Goal: Information Seeking & Learning: Check status

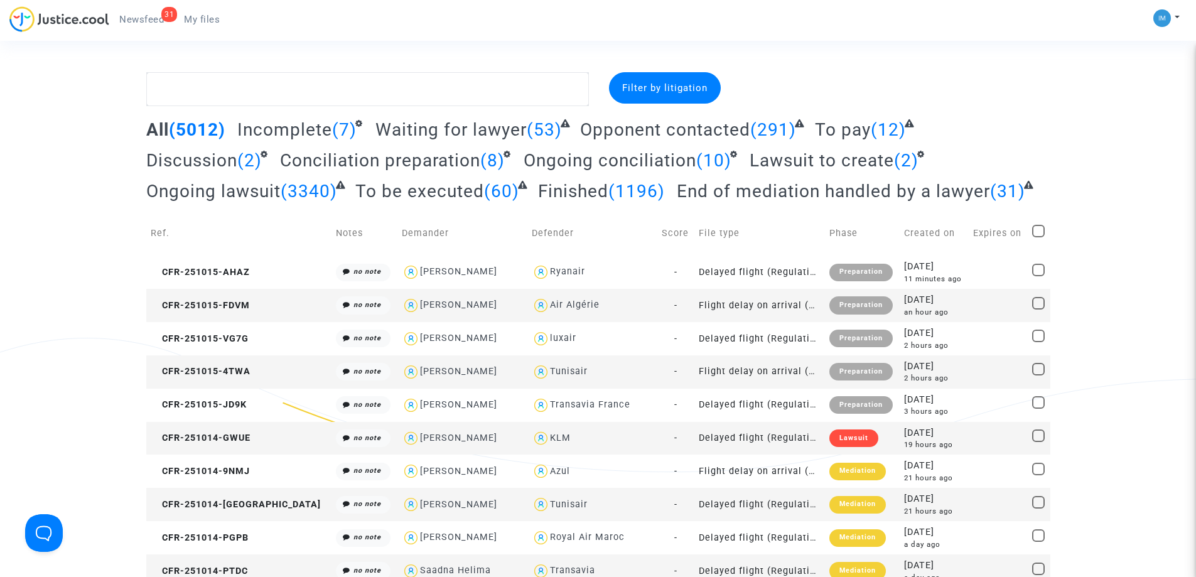
click at [417, 186] on span "To be executed" at bounding box center [419, 191] width 129 height 21
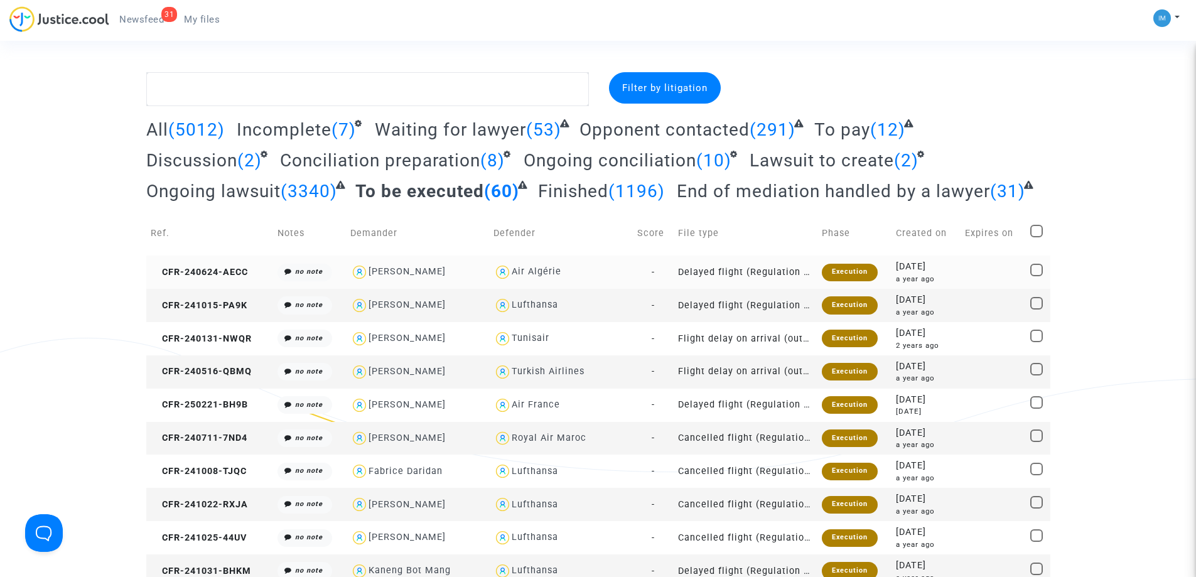
click at [859, 264] on div "Execution" at bounding box center [850, 273] width 56 height 18
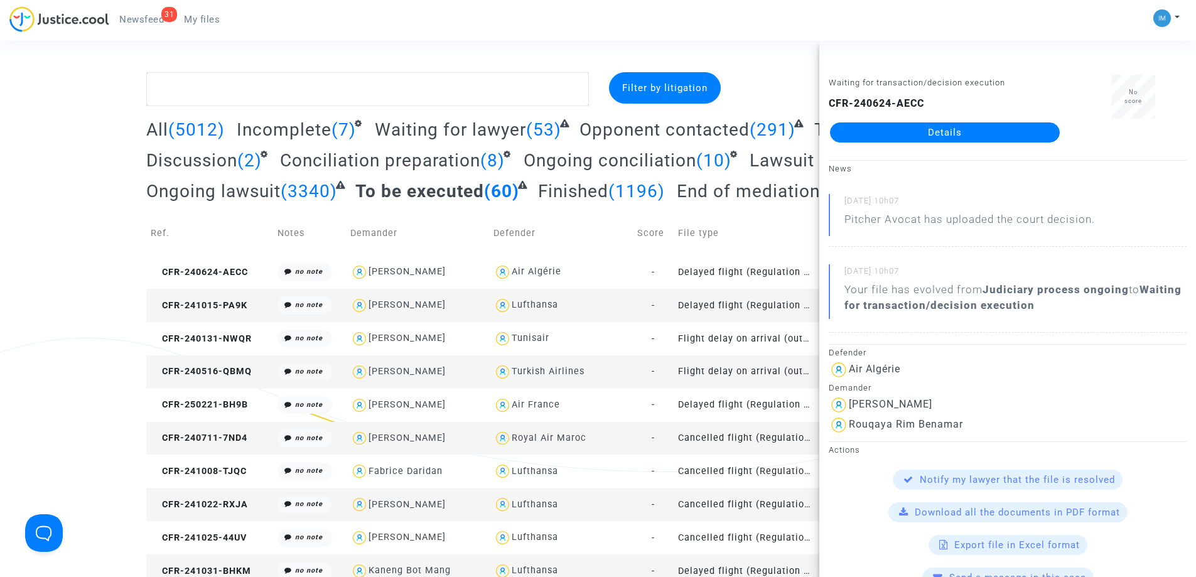
click at [741, 313] on td "Delayed flight (Regulation EC 261/2004)" at bounding box center [745, 305] width 144 height 33
click at [752, 338] on td "Flight delay on arrival (outside of EU - Montreal Convention)" at bounding box center [745, 338] width 144 height 33
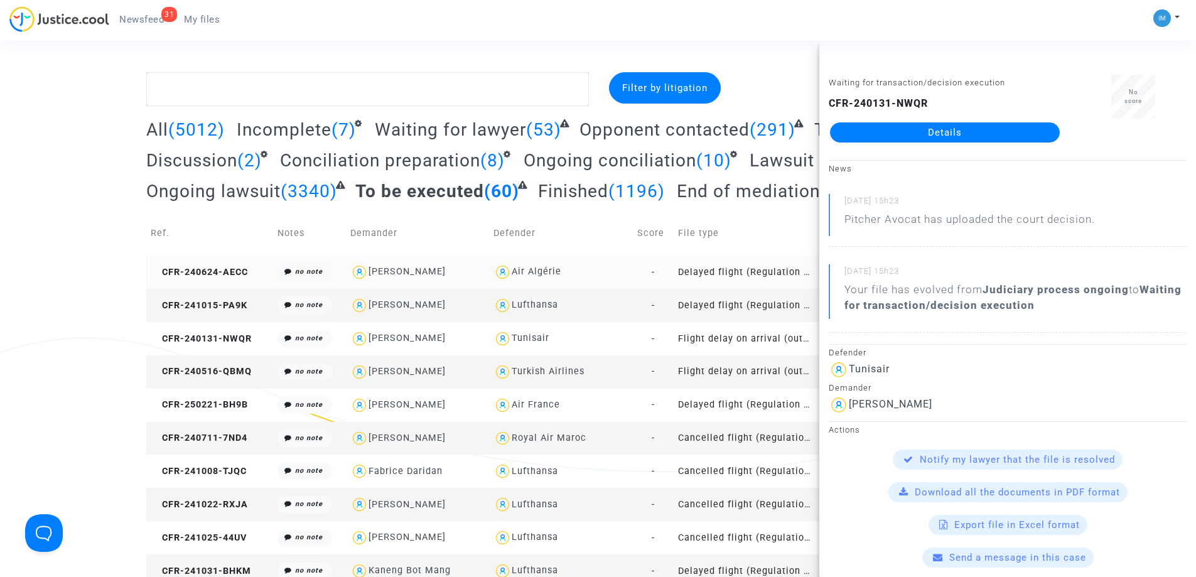
click at [771, 266] on td "Delayed flight (Regulation EC 261/2004)" at bounding box center [745, 271] width 144 height 33
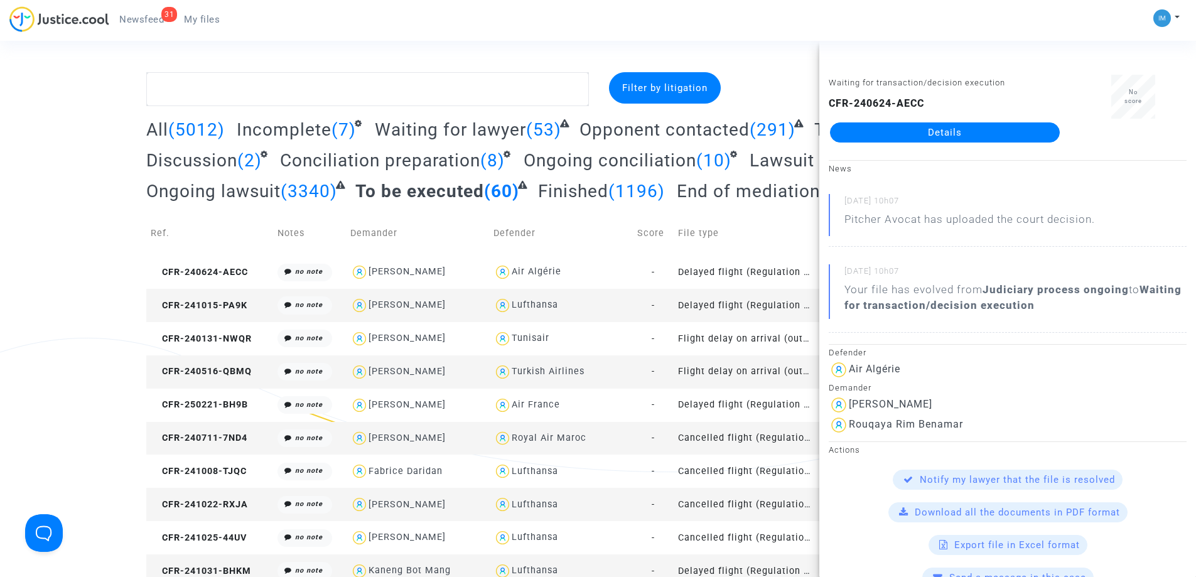
click at [759, 298] on td "Delayed flight (Regulation EC 261/2004)" at bounding box center [745, 305] width 144 height 33
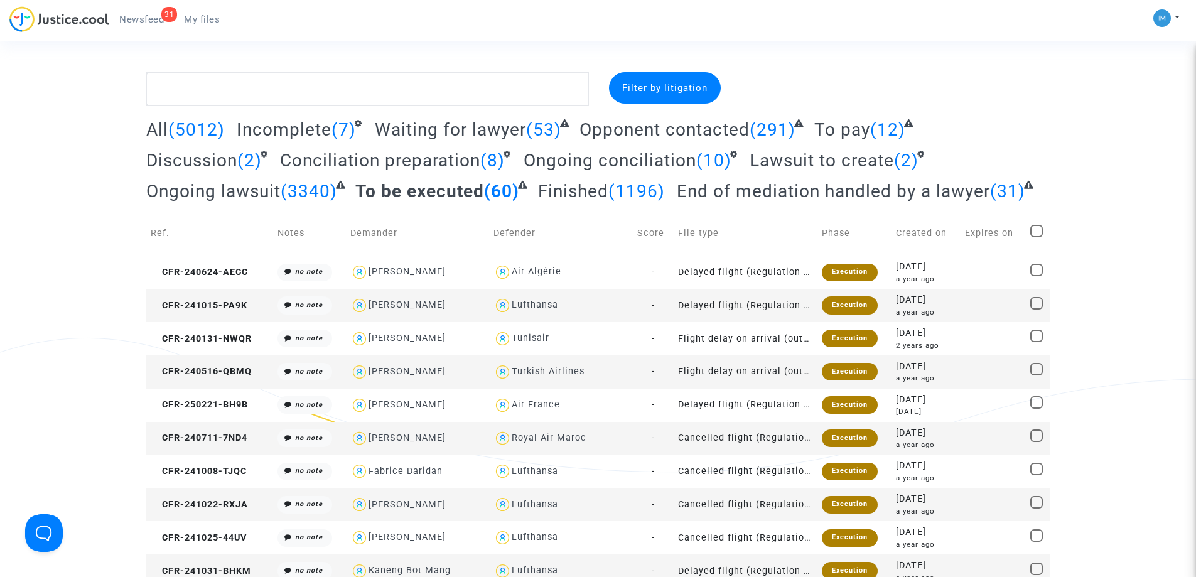
click at [860, 127] on span "To pay" at bounding box center [842, 129] width 56 height 21
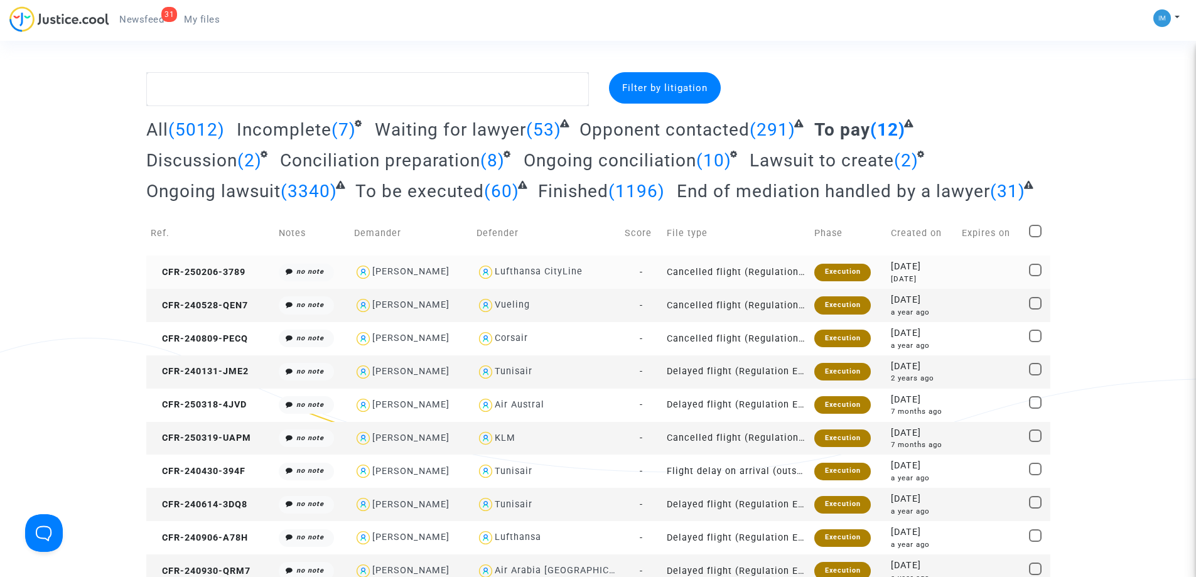
click at [845, 277] on div "Execution" at bounding box center [842, 273] width 56 height 18
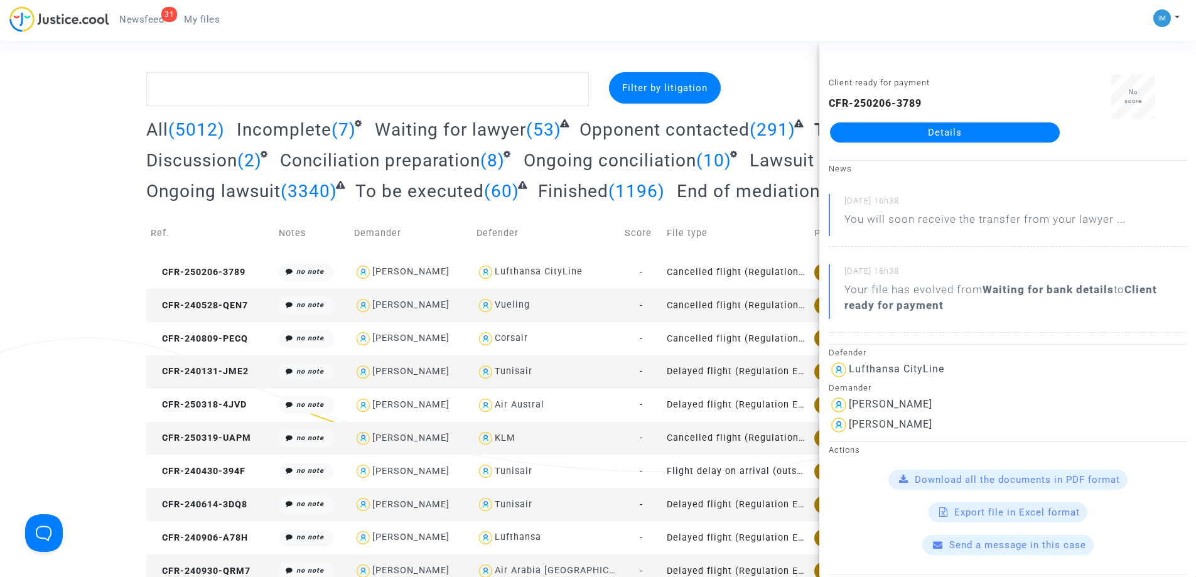
drag, startPoint x: 0, startPoint y: 297, endPoint x: 42, endPoint y: 279, distance: 45.6
click at [0, 298] on div "Filter by litigation All (5012) Incomplete (7) Waiting for lawyer (53) Opponent…" at bounding box center [598, 363] width 1196 height 582
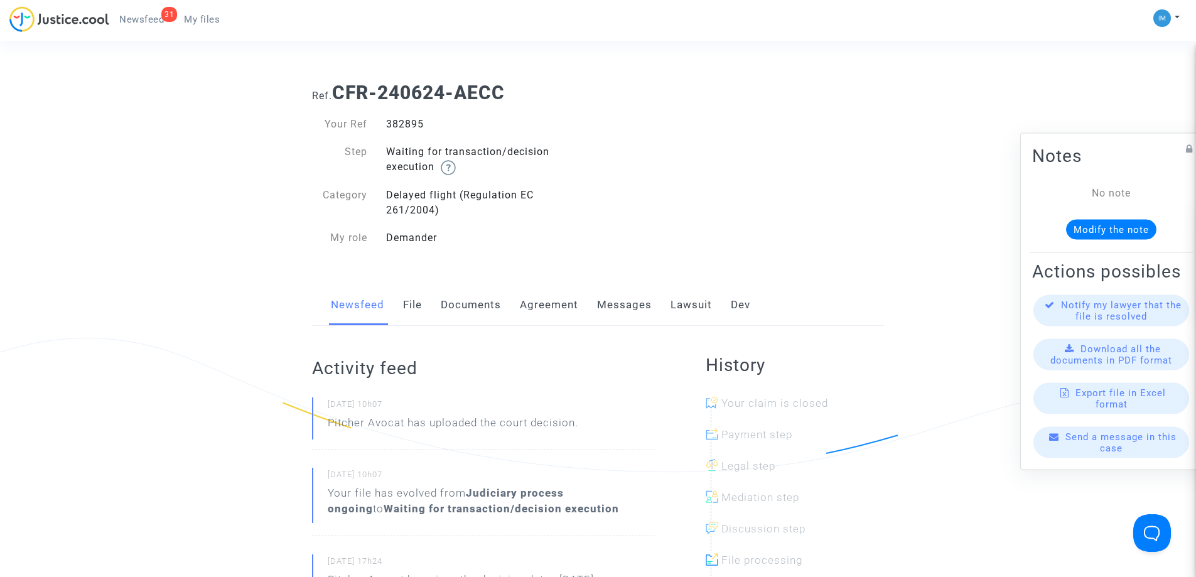
click at [670, 307] on link "Lawsuit" at bounding box center [690, 304] width 41 height 41
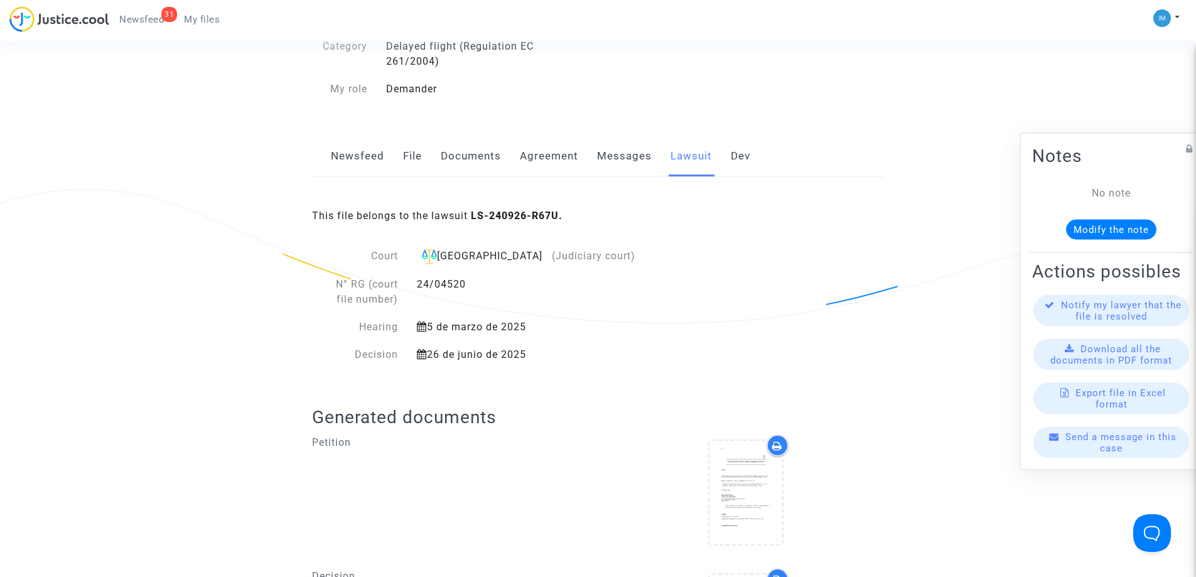
scroll to position [57, 0]
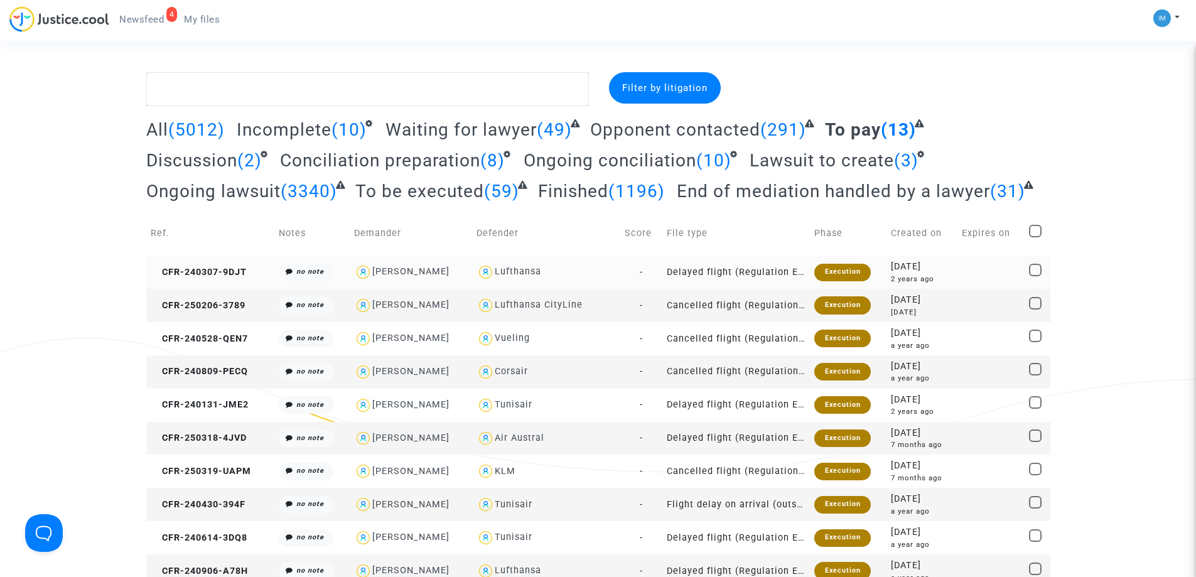
click at [851, 276] on div "Execution" at bounding box center [842, 273] width 56 height 18
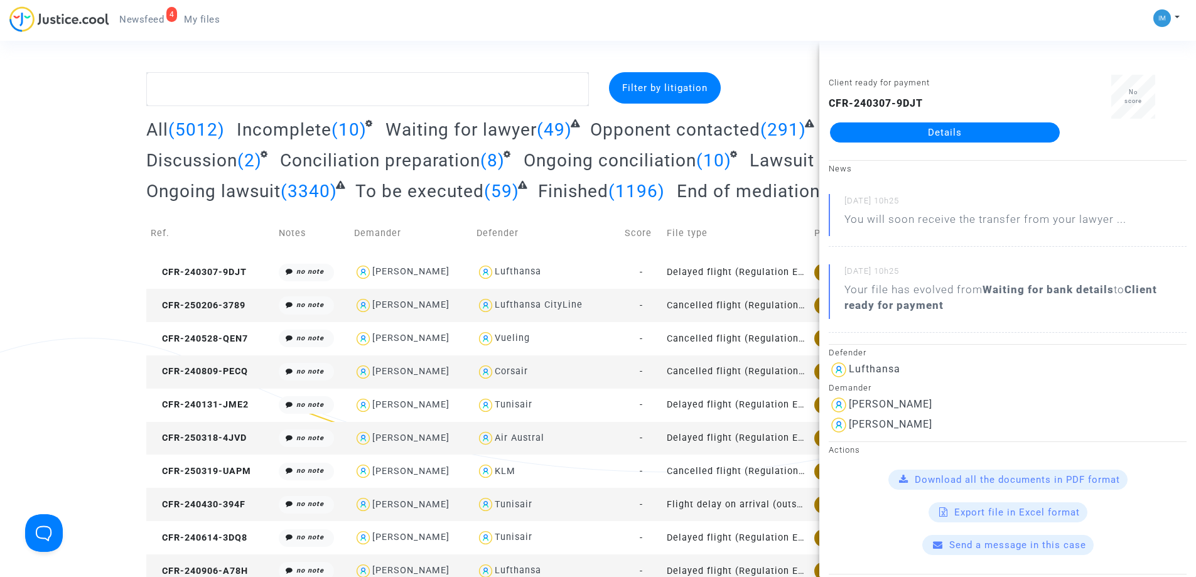
click at [952, 127] on link "Details" at bounding box center [945, 132] width 230 height 20
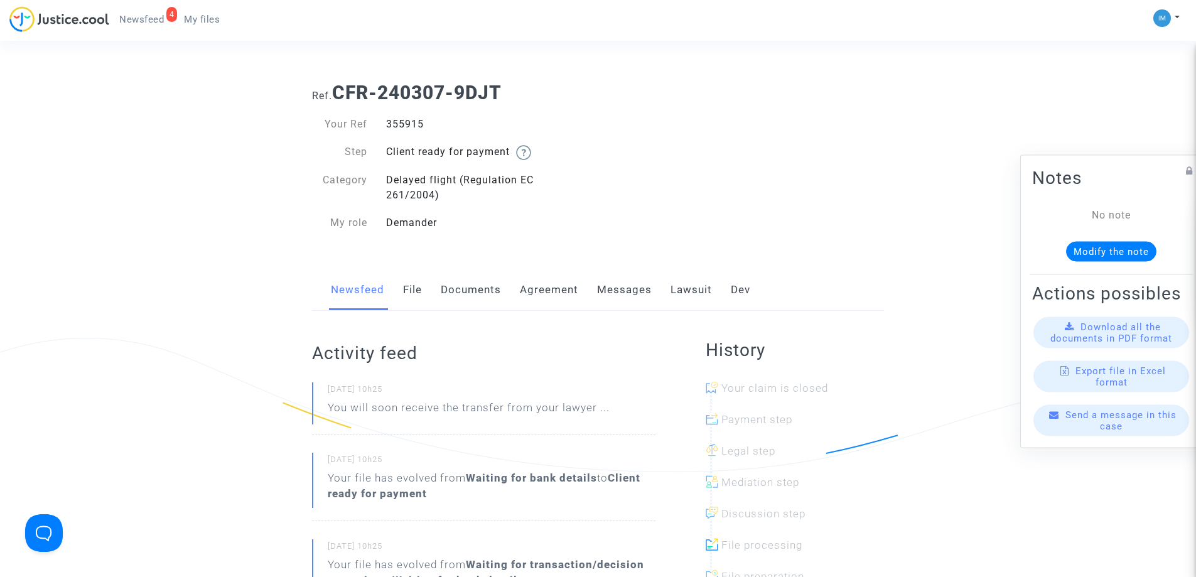
click at [689, 286] on link "Lawsuit" at bounding box center [690, 289] width 41 height 41
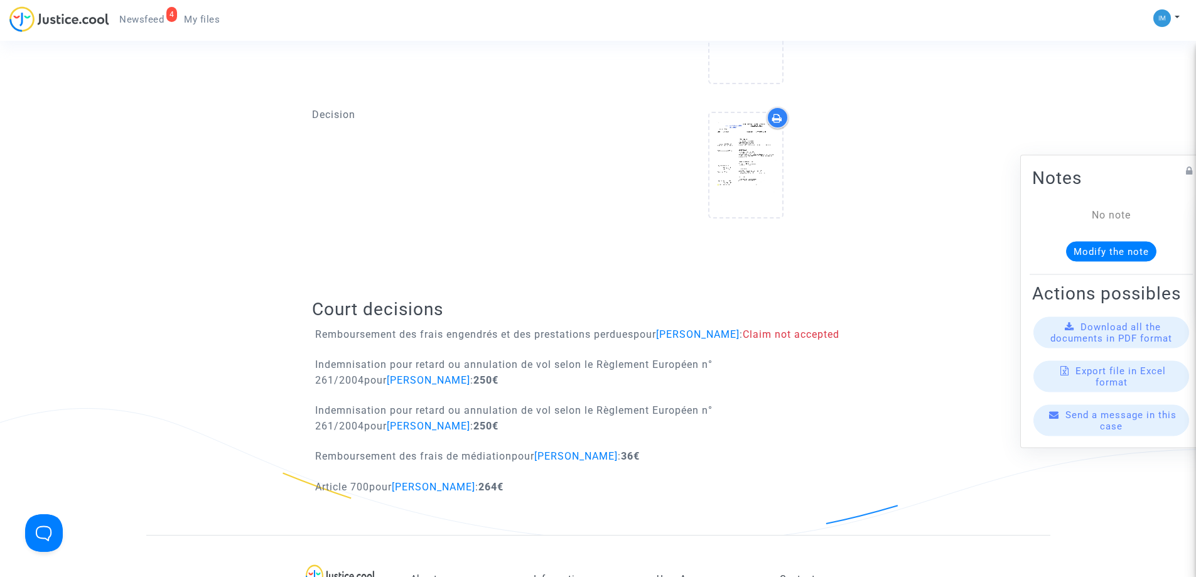
scroll to position [620, 0]
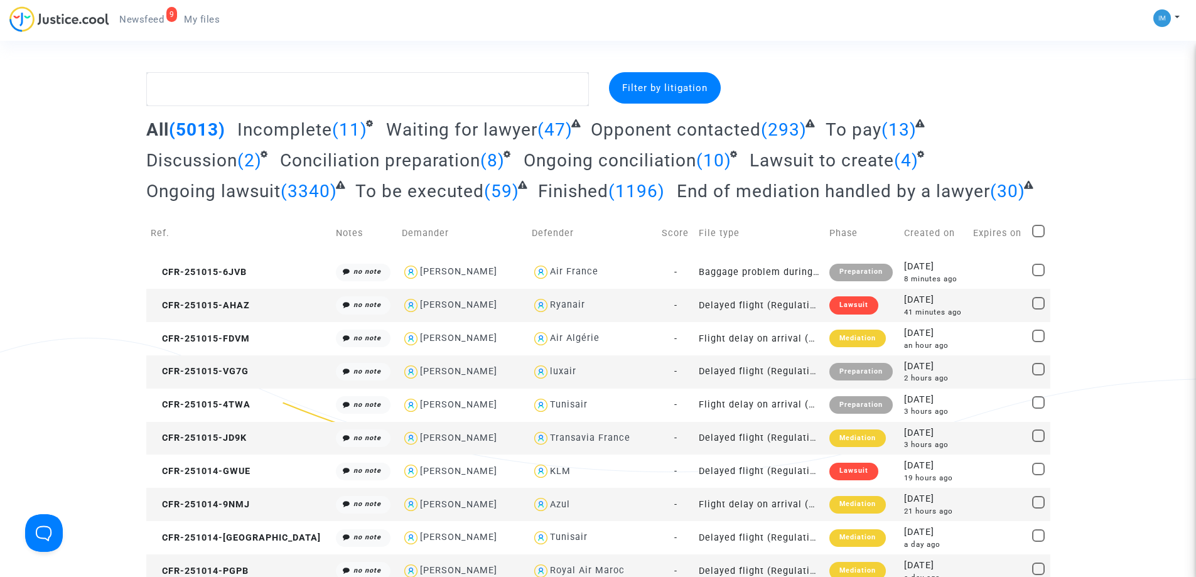
click at [861, 129] on span "To pay" at bounding box center [853, 129] width 56 height 21
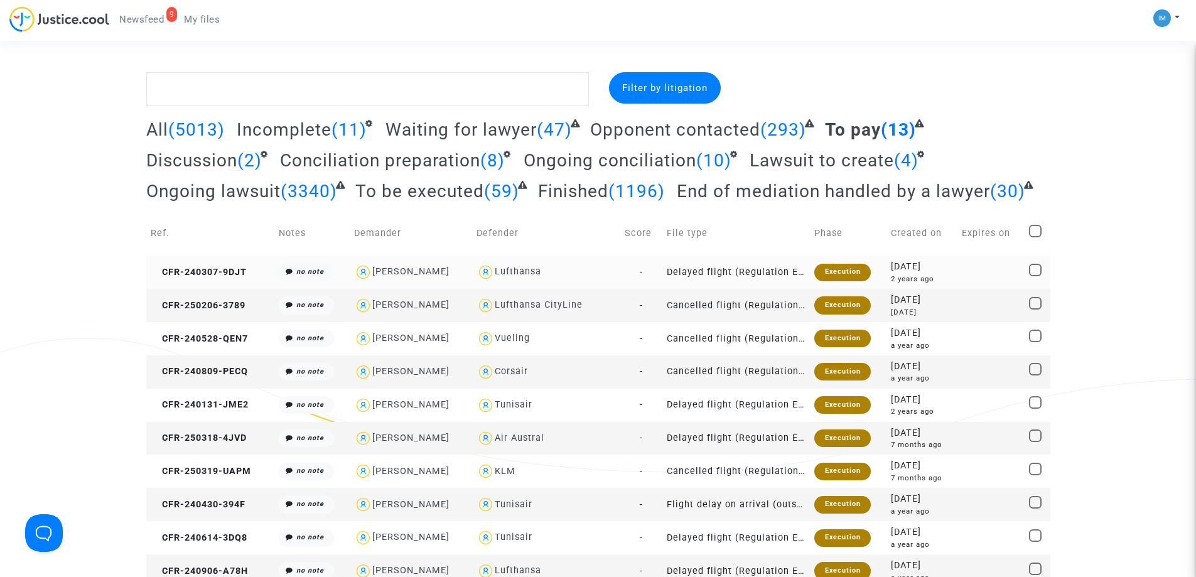
click at [842, 269] on div "Execution" at bounding box center [842, 273] width 56 height 18
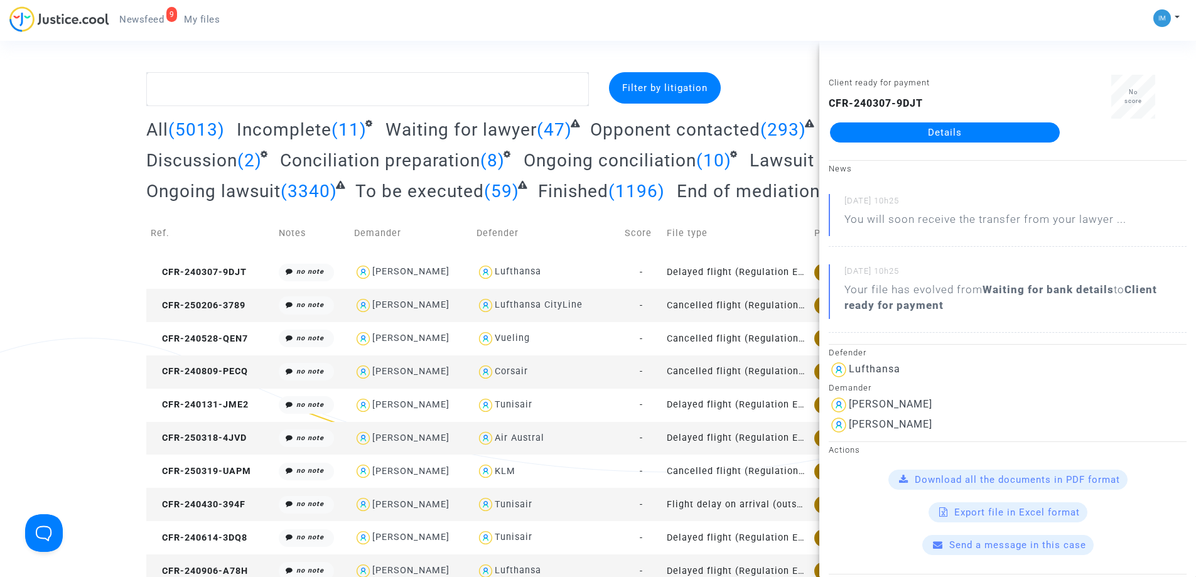
click at [702, 306] on td "Cancelled flight (Regulation EC 261/2004)" at bounding box center [736, 305] width 148 height 33
click at [436, 196] on span "To be executed" at bounding box center [419, 191] width 129 height 21
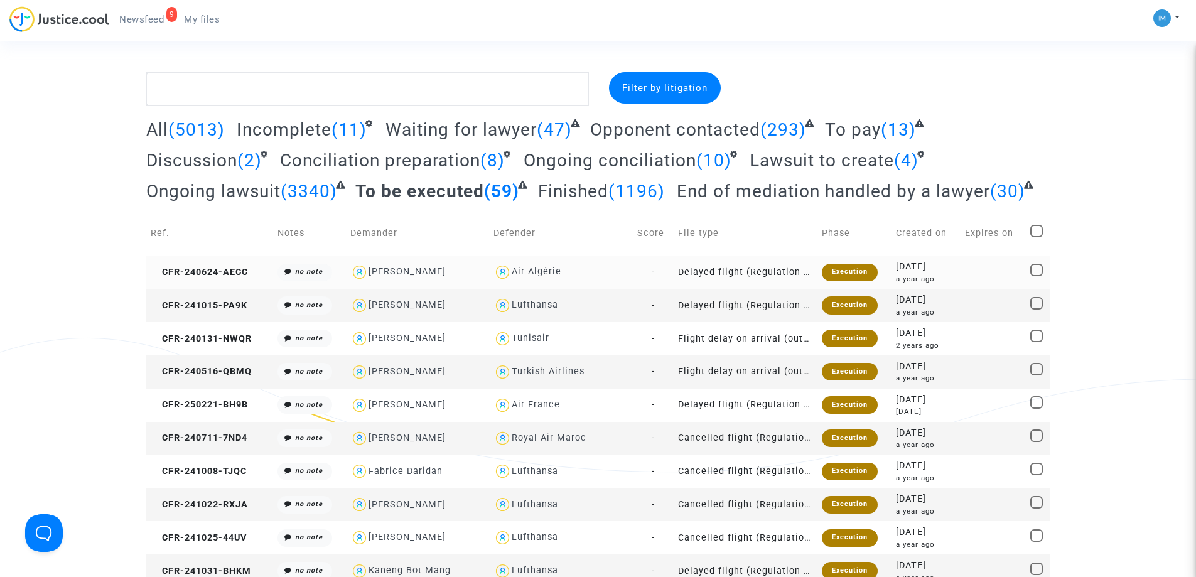
click at [837, 276] on div "Execution" at bounding box center [850, 273] width 56 height 18
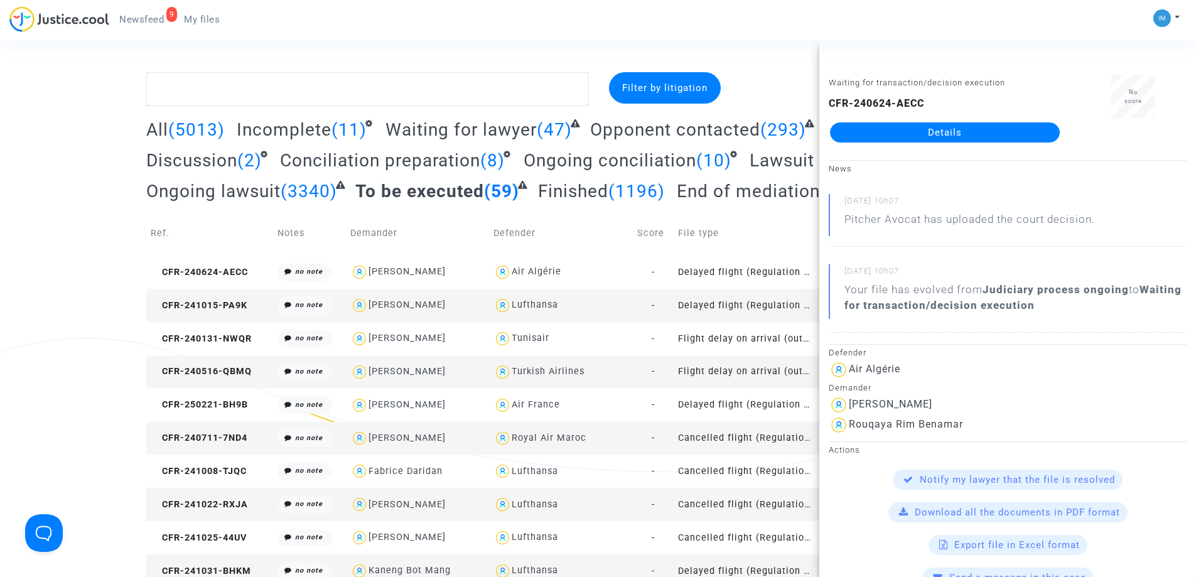
click at [728, 308] on td "Delayed flight (Regulation EC 261/2004)" at bounding box center [745, 305] width 144 height 33
click at [746, 257] on td "Delayed flight (Regulation EC 261/2004)" at bounding box center [745, 271] width 144 height 33
click at [956, 129] on link "Details" at bounding box center [945, 132] width 230 height 20
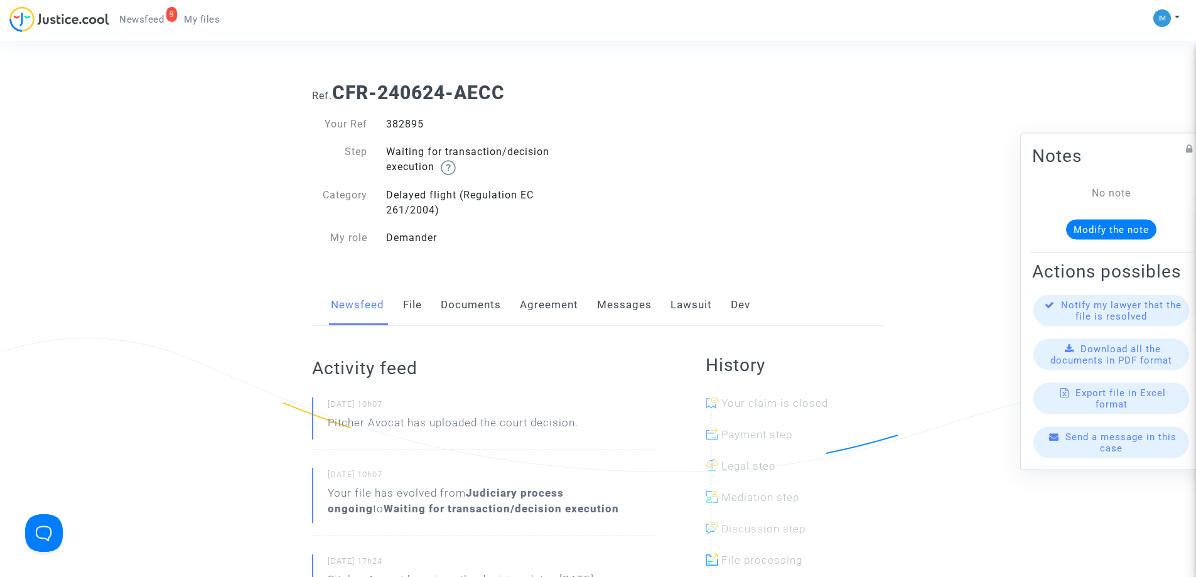
click at [670, 303] on link "Lawsuit" at bounding box center [690, 304] width 41 height 41
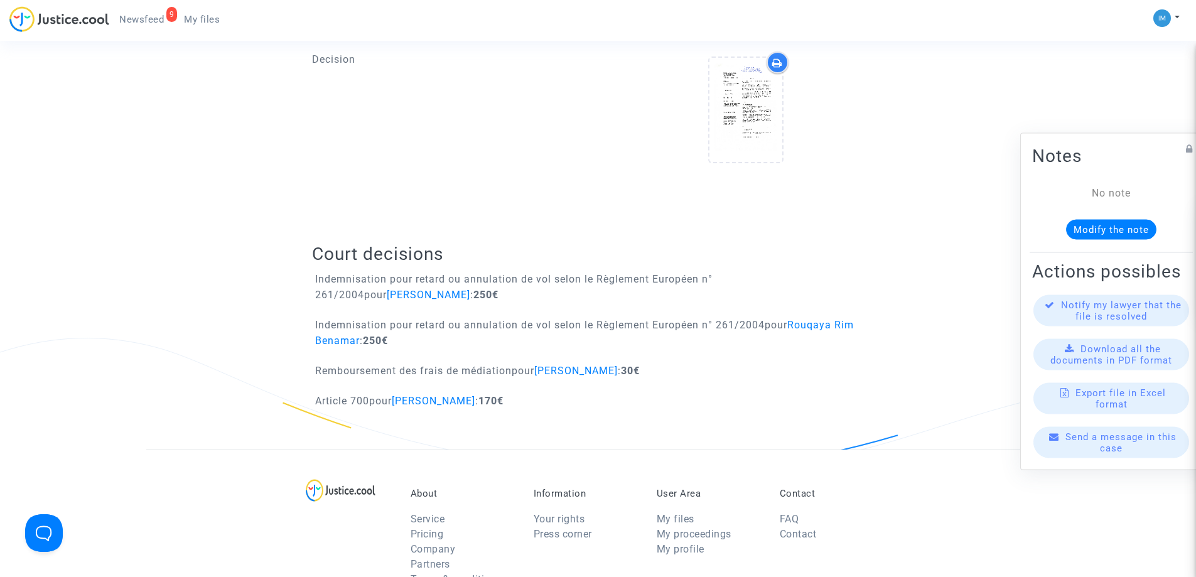
scroll to position [671, 0]
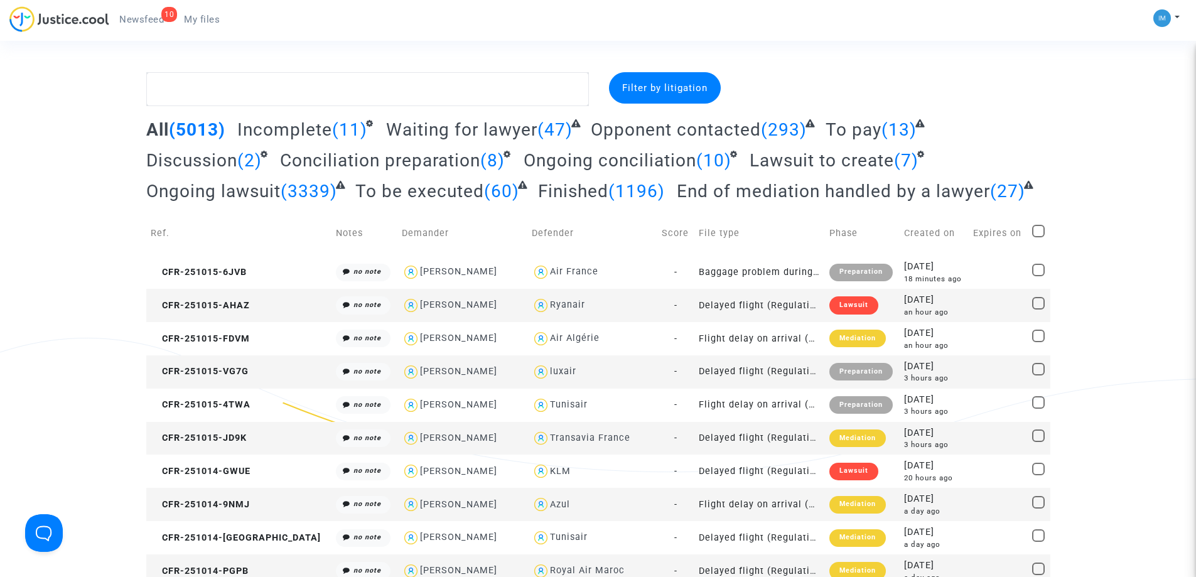
click at [456, 190] on span "To be executed" at bounding box center [419, 191] width 129 height 21
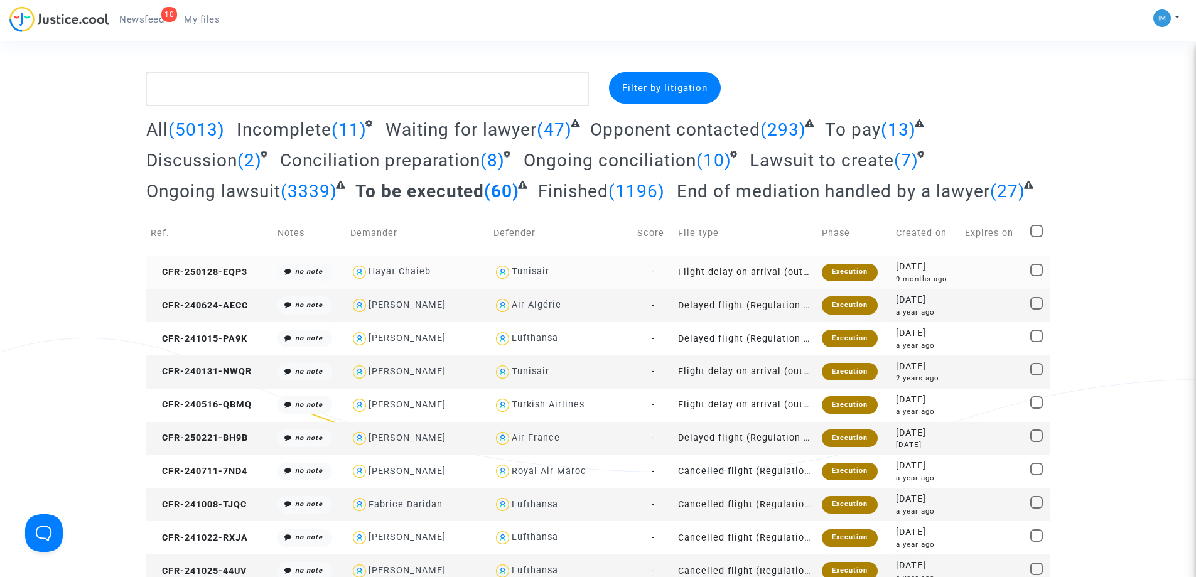
click at [880, 275] on td "Execution" at bounding box center [854, 271] width 74 height 33
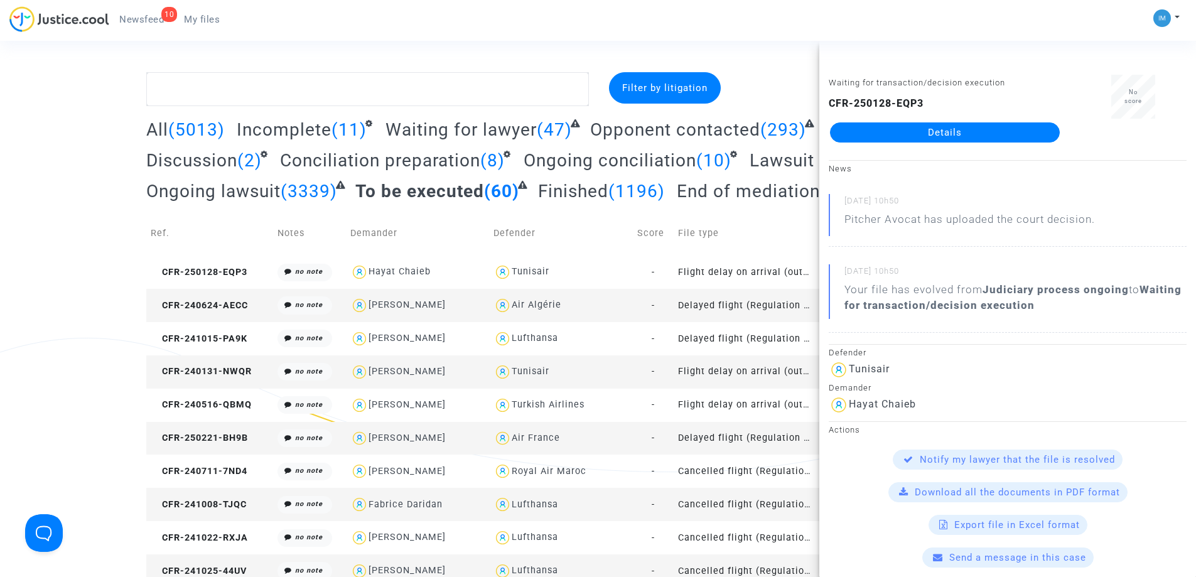
click at [773, 300] on td "Delayed flight (Regulation EC 261/2004)" at bounding box center [745, 305] width 144 height 33
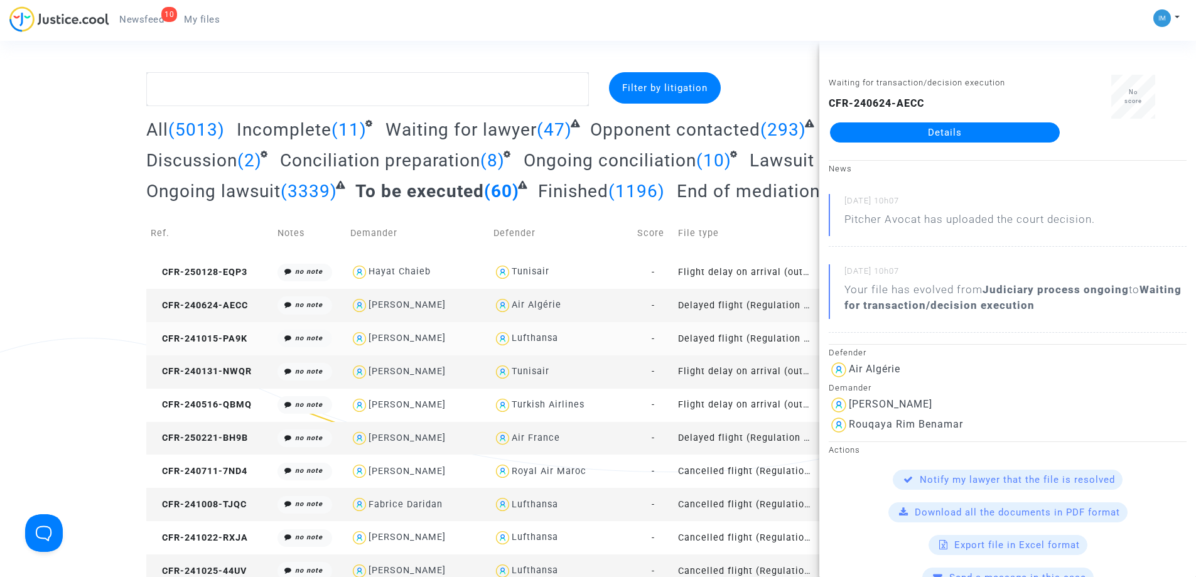
click at [751, 335] on td "Delayed flight (Regulation EC 261/2004)" at bounding box center [745, 338] width 144 height 33
click at [759, 302] on td "Delayed flight (Regulation EC 261/2004)" at bounding box center [745, 305] width 144 height 33
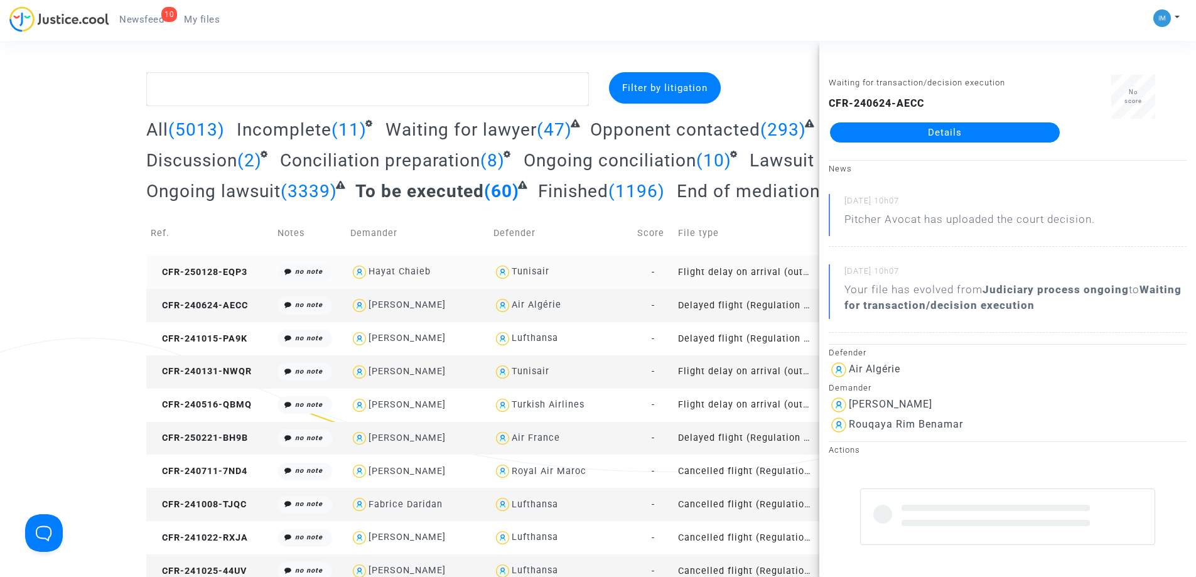
click at [761, 266] on td "Flight delay on arrival (outside of EU - Montreal Convention)" at bounding box center [745, 271] width 144 height 33
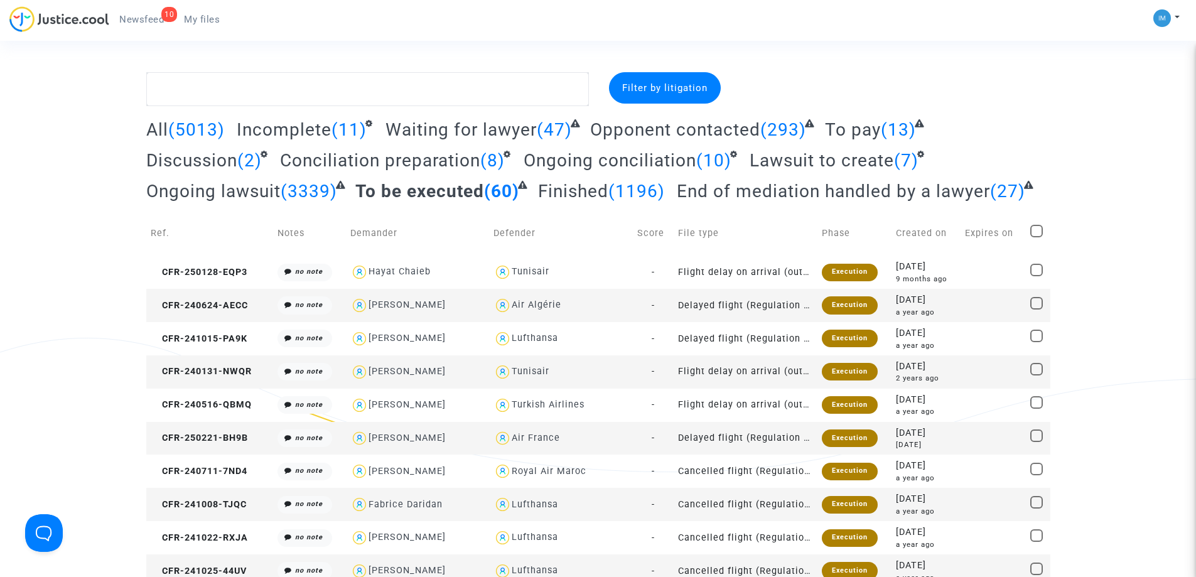
click at [882, 126] on span "(13)" at bounding box center [898, 129] width 35 height 21
click at [857, 134] on span "To pay" at bounding box center [853, 129] width 56 height 21
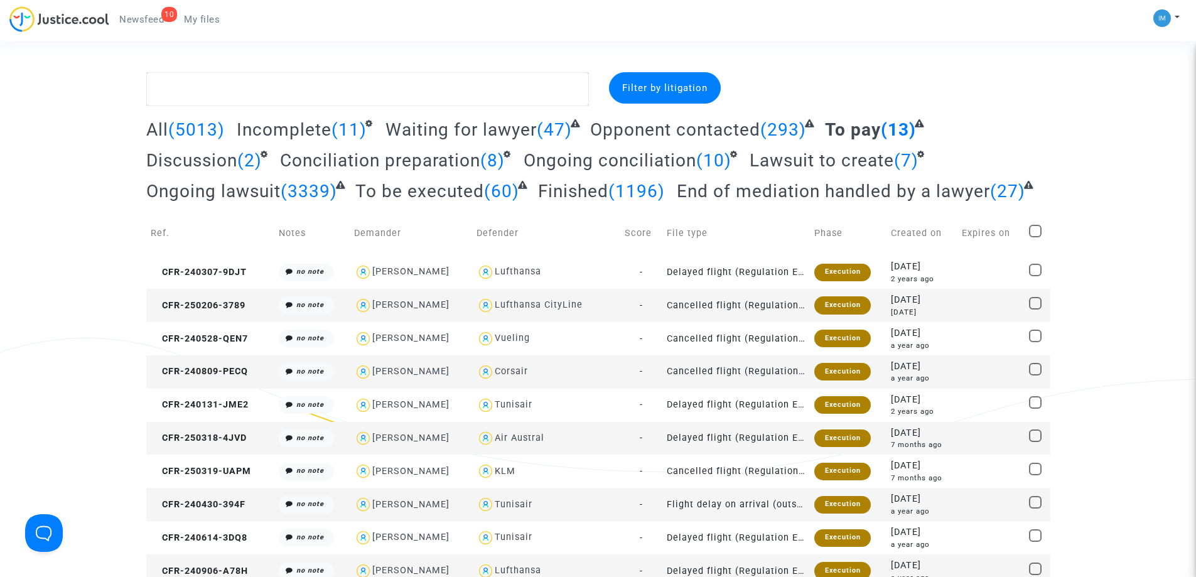
click at [829, 292] on td "Execution" at bounding box center [848, 305] width 77 height 33
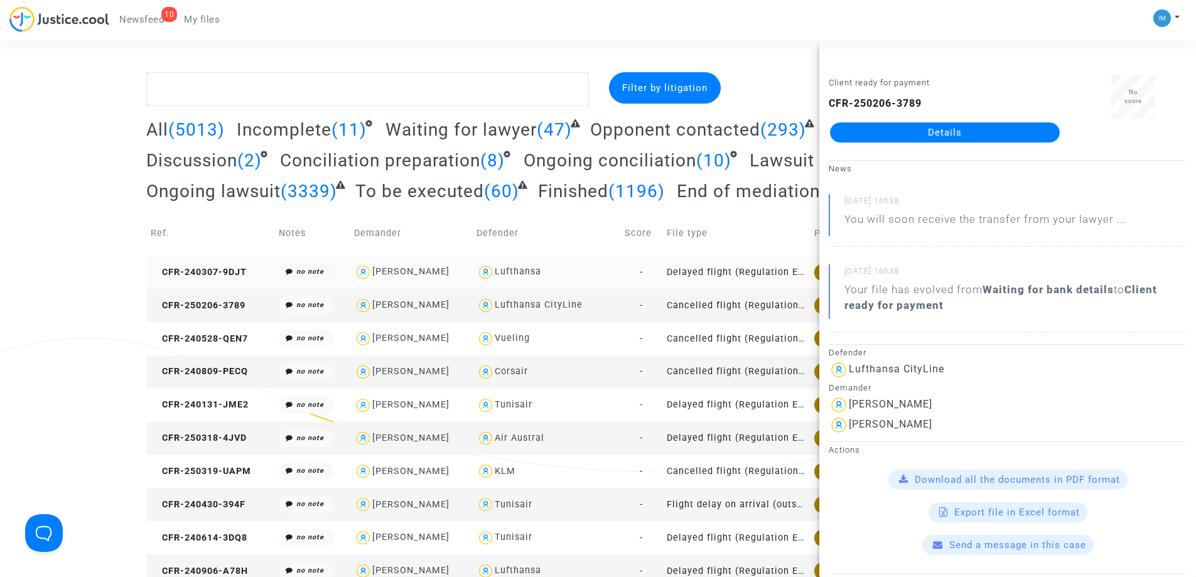
click at [763, 277] on td "Delayed flight (Regulation EC 261/2004)" at bounding box center [736, 271] width 148 height 33
click at [760, 308] on td "Cancelled flight (Regulation EC 261/2004)" at bounding box center [736, 305] width 148 height 33
click at [0, 299] on div "Filter by litigation All (5013) Incomplete (11) Waiting for lawyer (47) Opponen…" at bounding box center [598, 379] width 1196 height 615
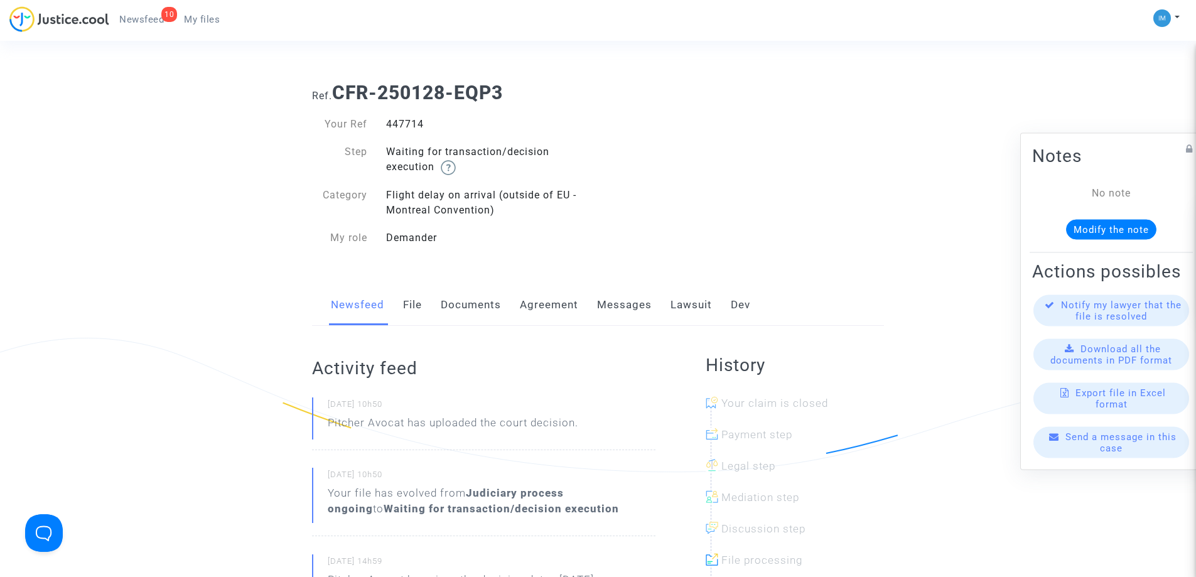
click at [695, 302] on link "Lawsuit" at bounding box center [690, 304] width 41 height 41
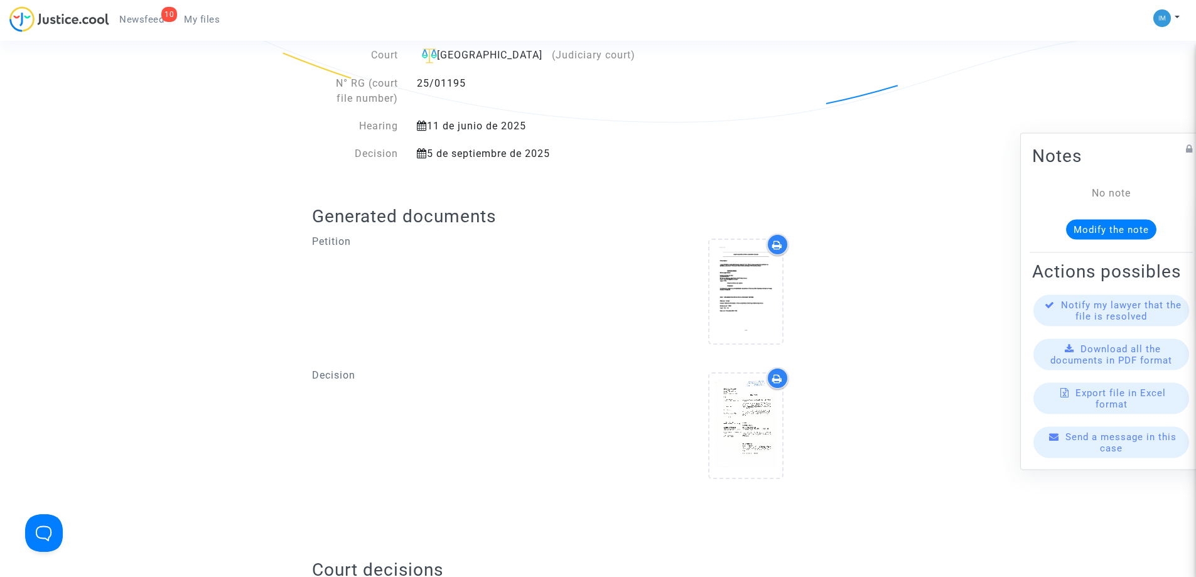
scroll to position [614, 0]
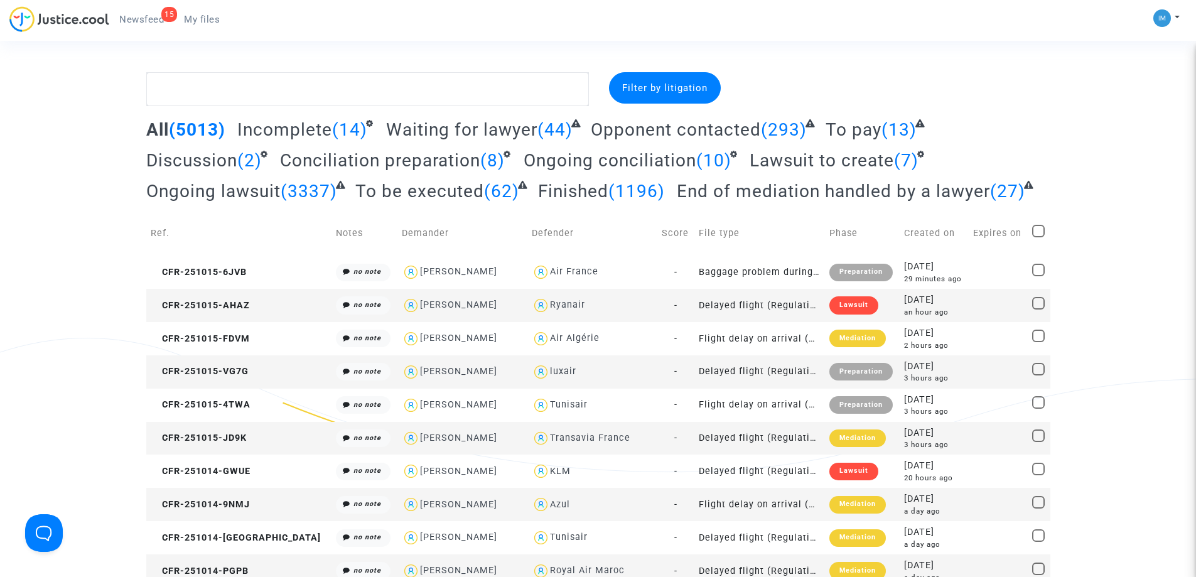
click at [437, 195] on span "To be executed" at bounding box center [419, 191] width 129 height 21
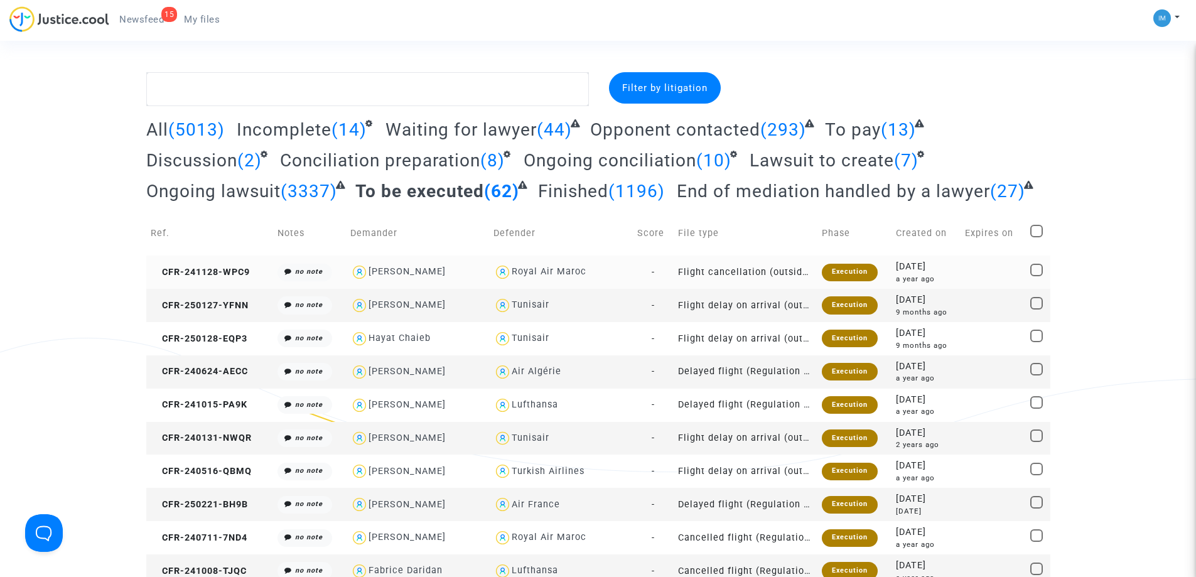
click at [852, 270] on div "Execution" at bounding box center [850, 273] width 56 height 18
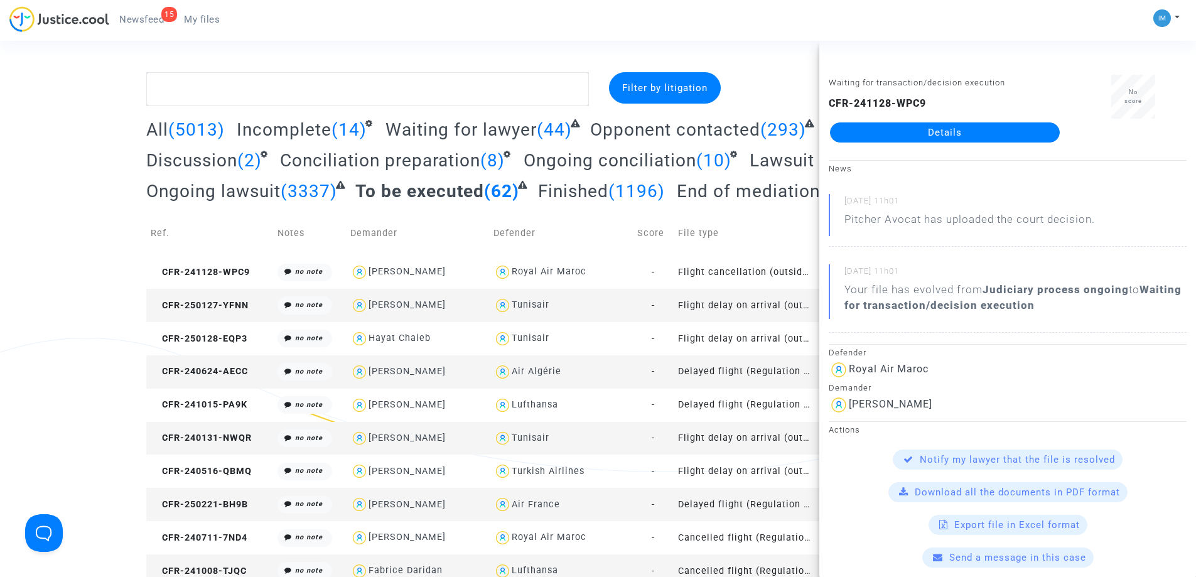
click at [739, 308] on td "Flight delay on arrival (outside of EU - Montreal Convention)" at bounding box center [745, 305] width 144 height 33
click at [756, 338] on td "Flight delay on arrival (outside of EU - Montreal Convention)" at bounding box center [745, 338] width 144 height 33
click at [736, 370] on td "Delayed flight (Regulation EC 261/2004)" at bounding box center [745, 371] width 144 height 33
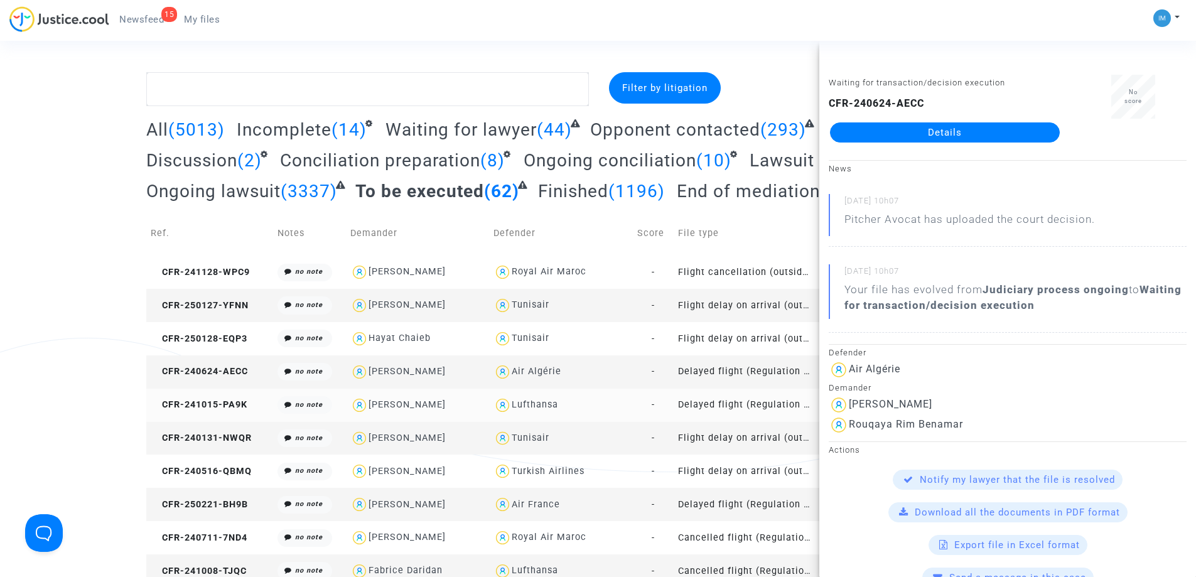
click at [707, 400] on td "Delayed flight (Regulation EC 261/2004)" at bounding box center [745, 405] width 144 height 33
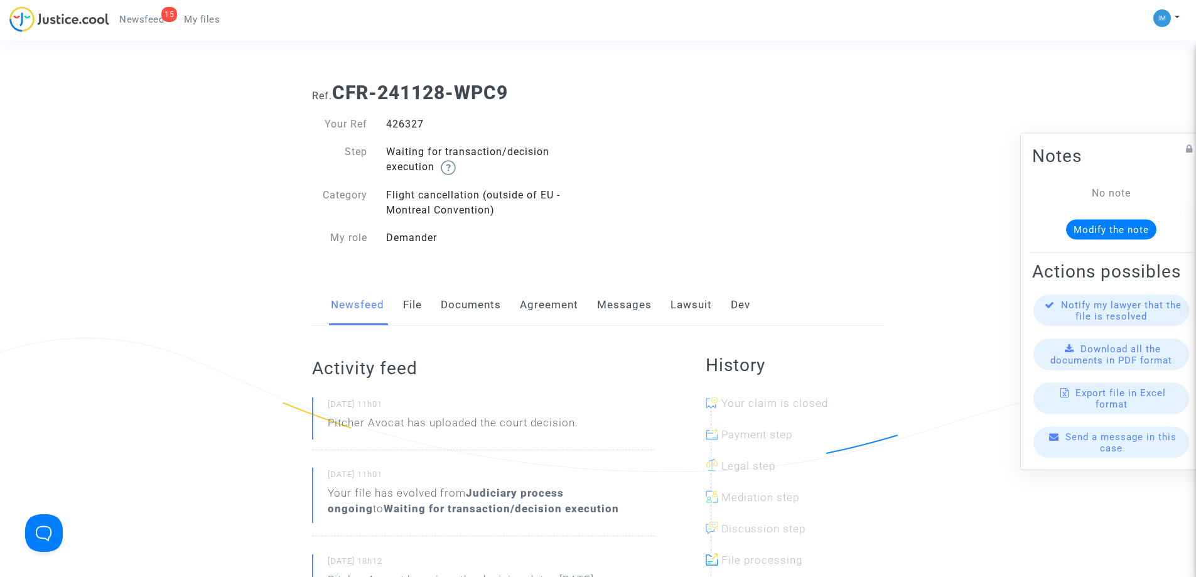
click at [710, 299] on link "Lawsuit" at bounding box center [690, 304] width 41 height 41
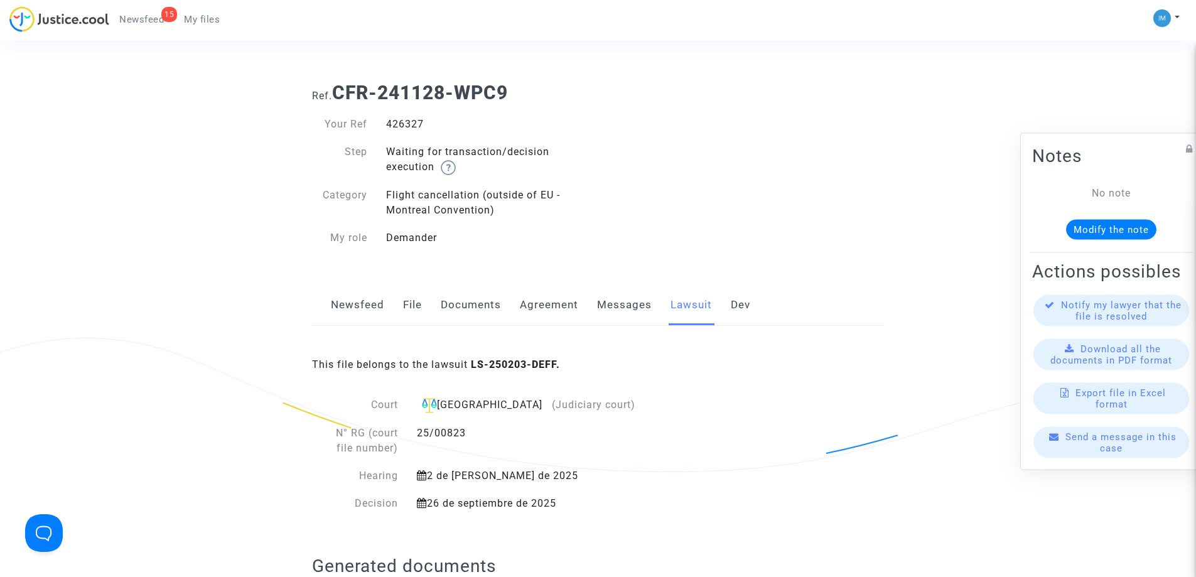
scroll to position [673, 0]
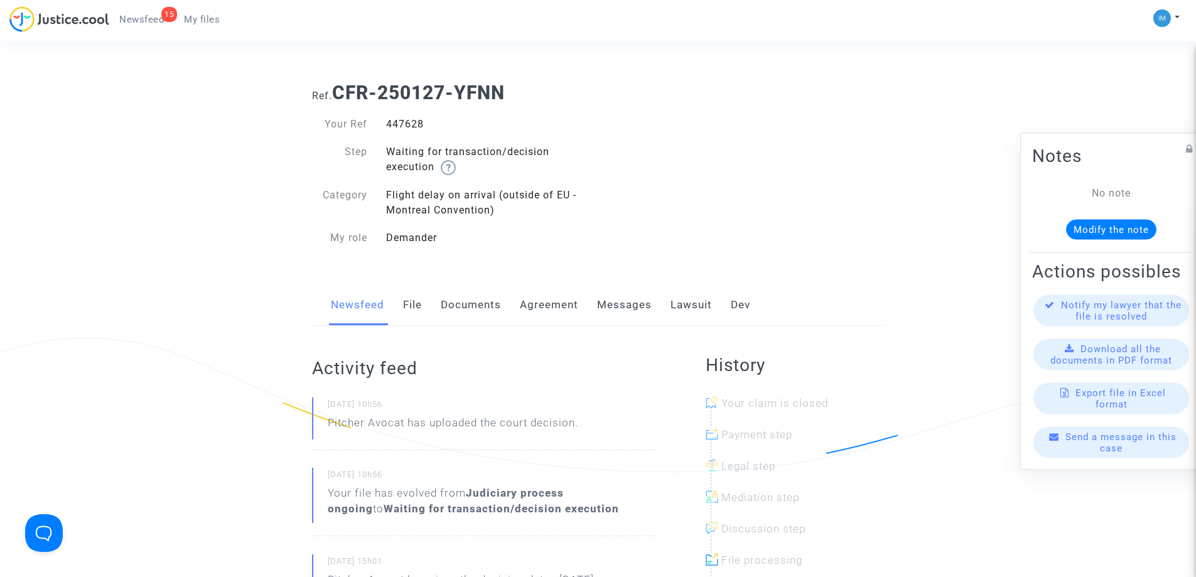
click at [684, 315] on link "Lawsuit" at bounding box center [690, 304] width 41 height 41
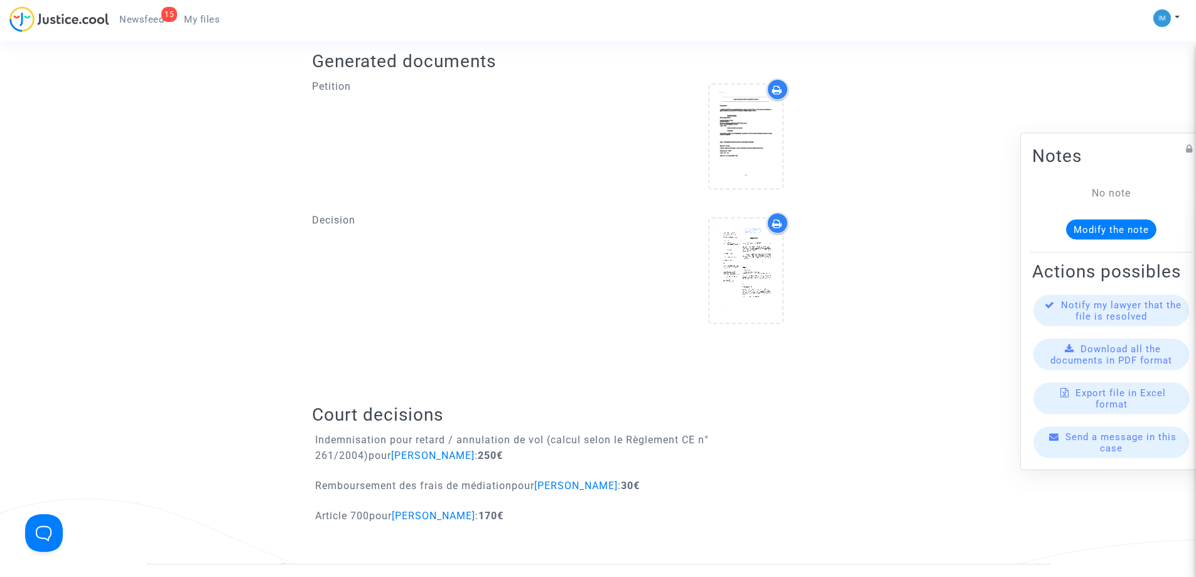
scroll to position [673, 0]
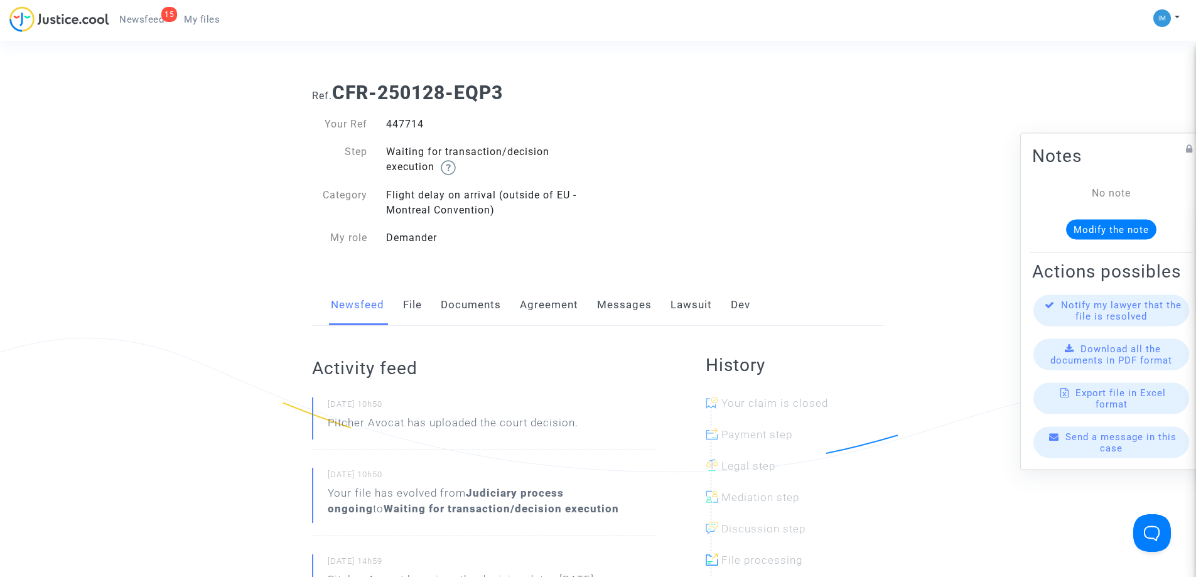
click at [683, 305] on link "Lawsuit" at bounding box center [690, 304] width 41 height 41
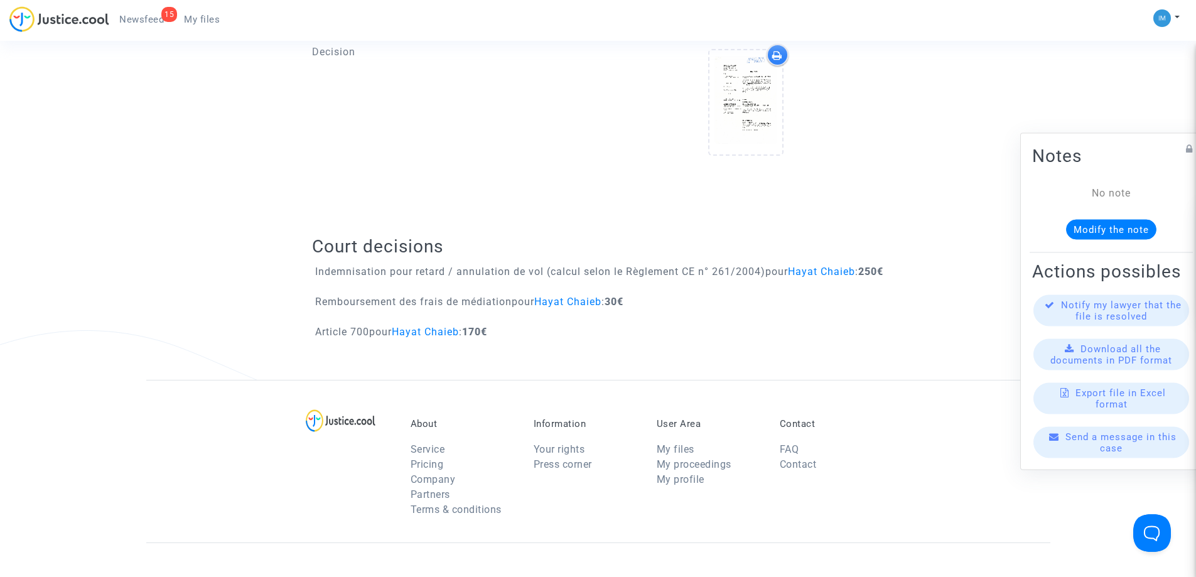
scroll to position [661, 0]
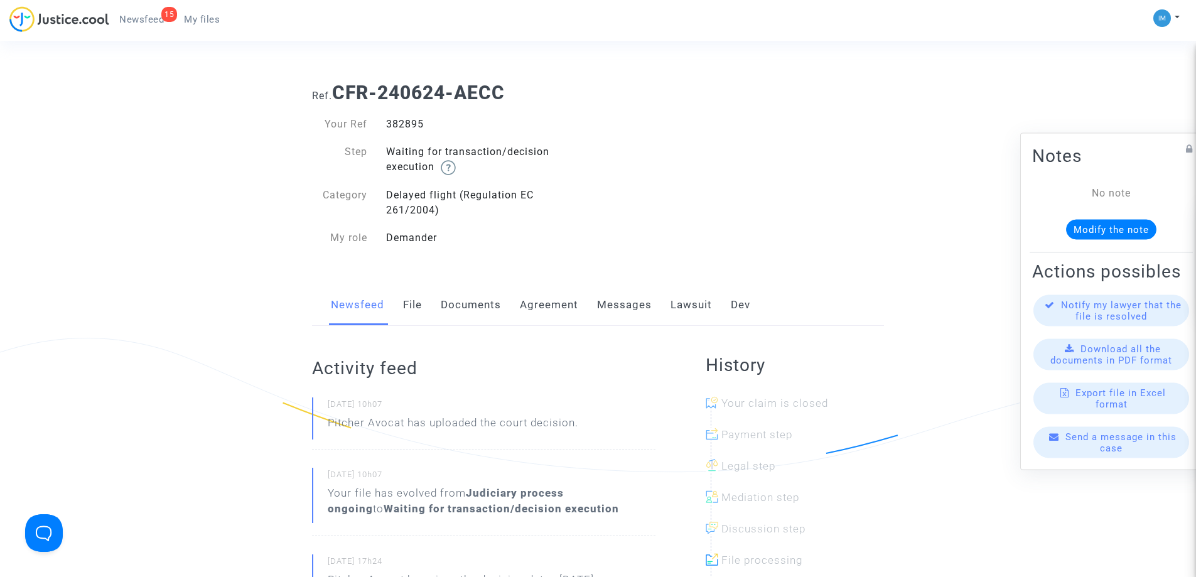
click at [690, 299] on link "Lawsuit" at bounding box center [690, 304] width 41 height 41
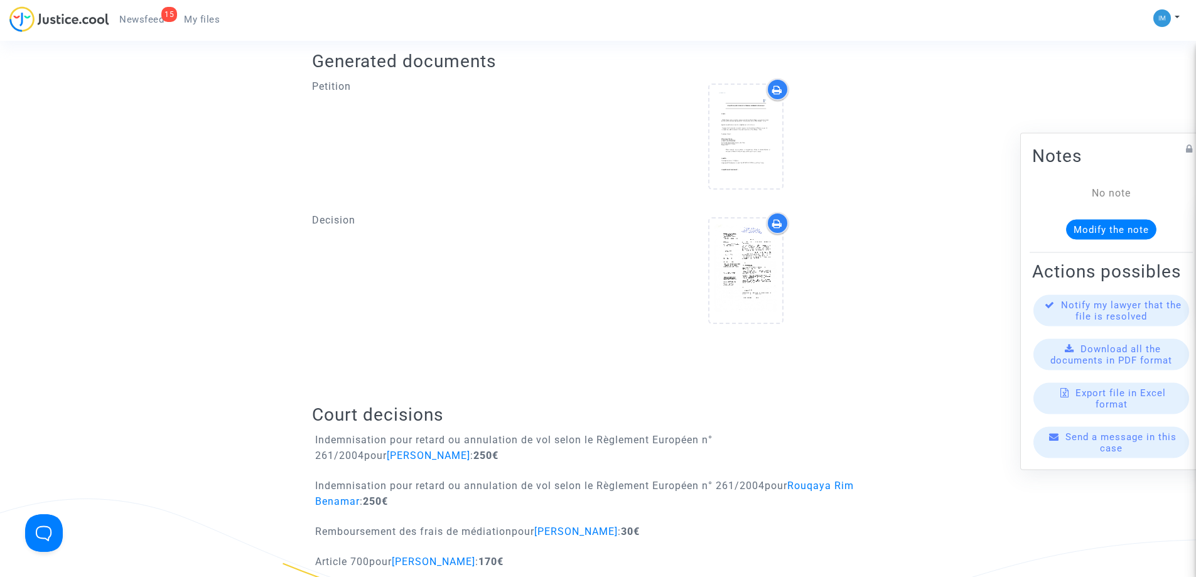
scroll to position [587, 0]
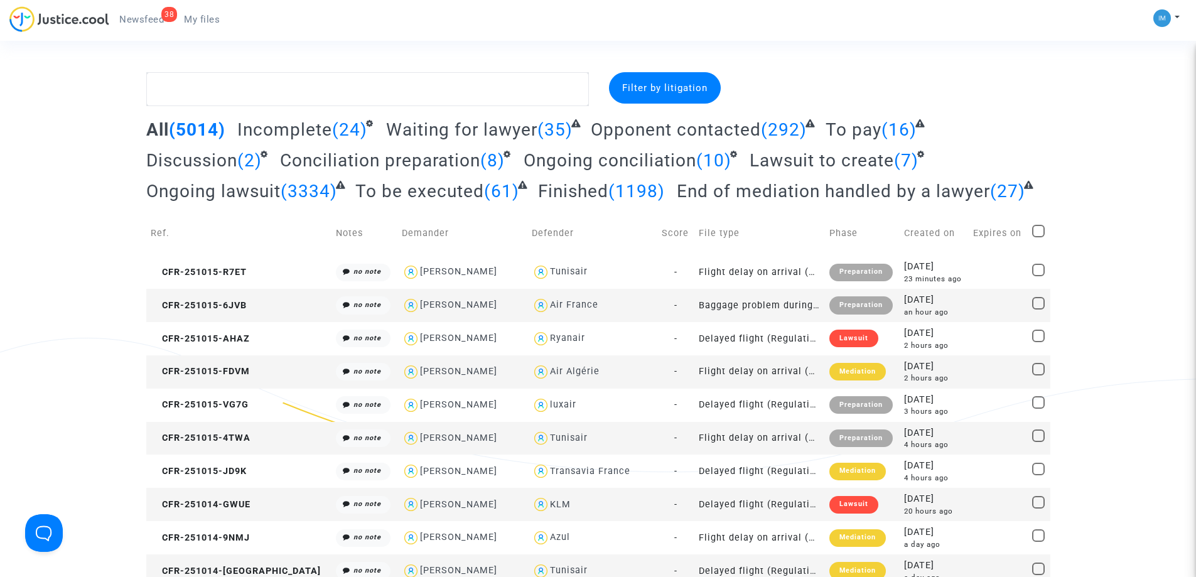
click at [455, 186] on span "To be executed" at bounding box center [419, 191] width 129 height 21
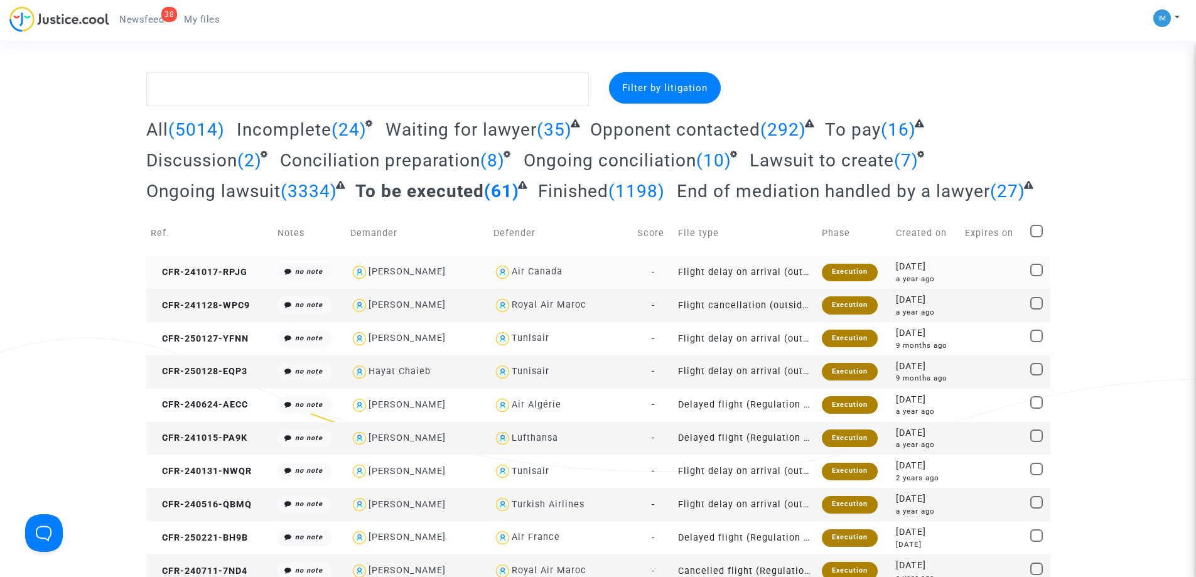
click at [839, 271] on div "Execution" at bounding box center [850, 273] width 56 height 18
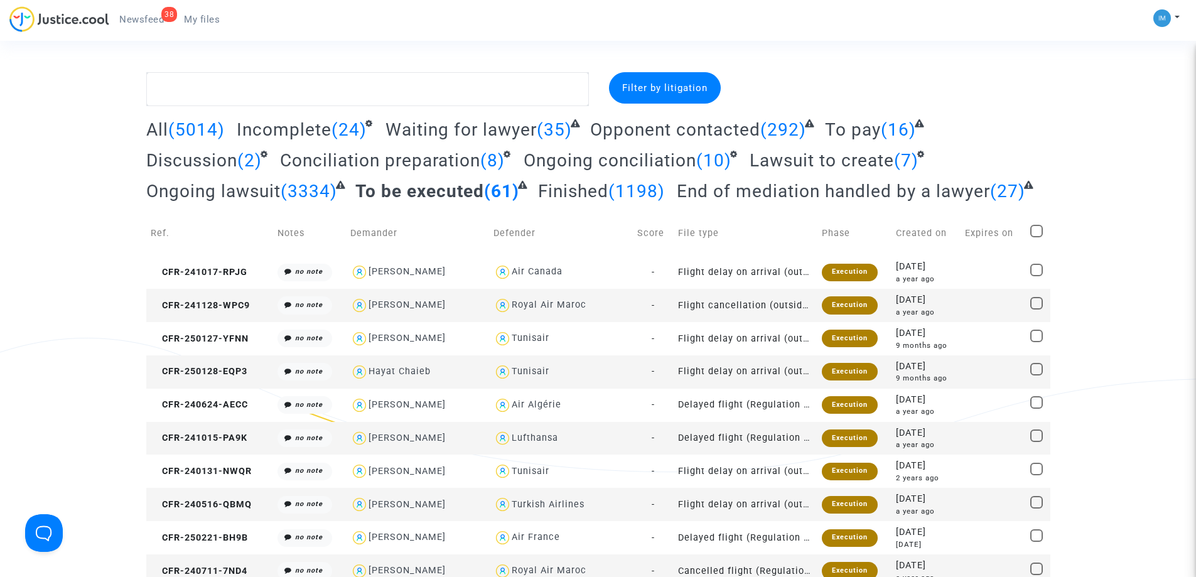
click at [852, 131] on span "To pay" at bounding box center [853, 129] width 56 height 21
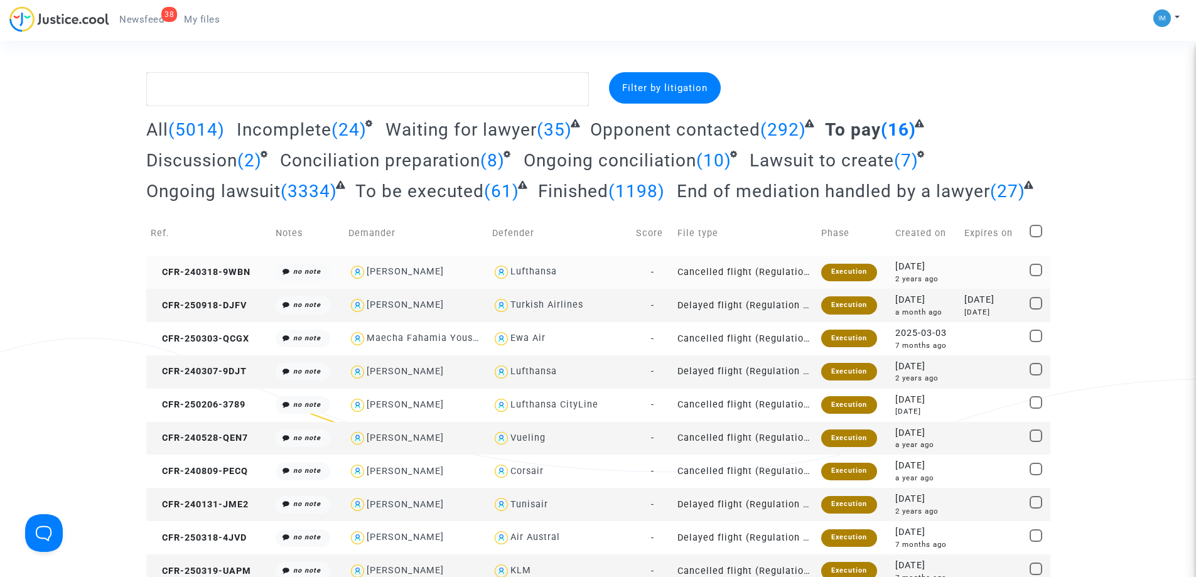
click at [830, 270] on div "Execution" at bounding box center [849, 273] width 56 height 18
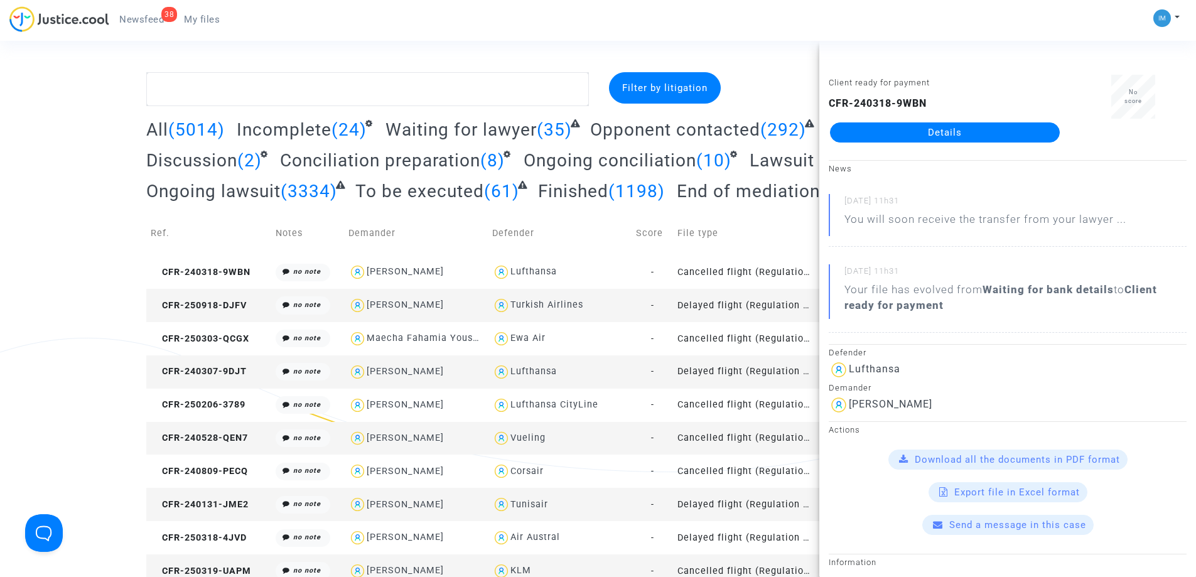
click at [776, 308] on td "Delayed flight (Regulation EC 261/2004)" at bounding box center [745, 305] width 144 height 33
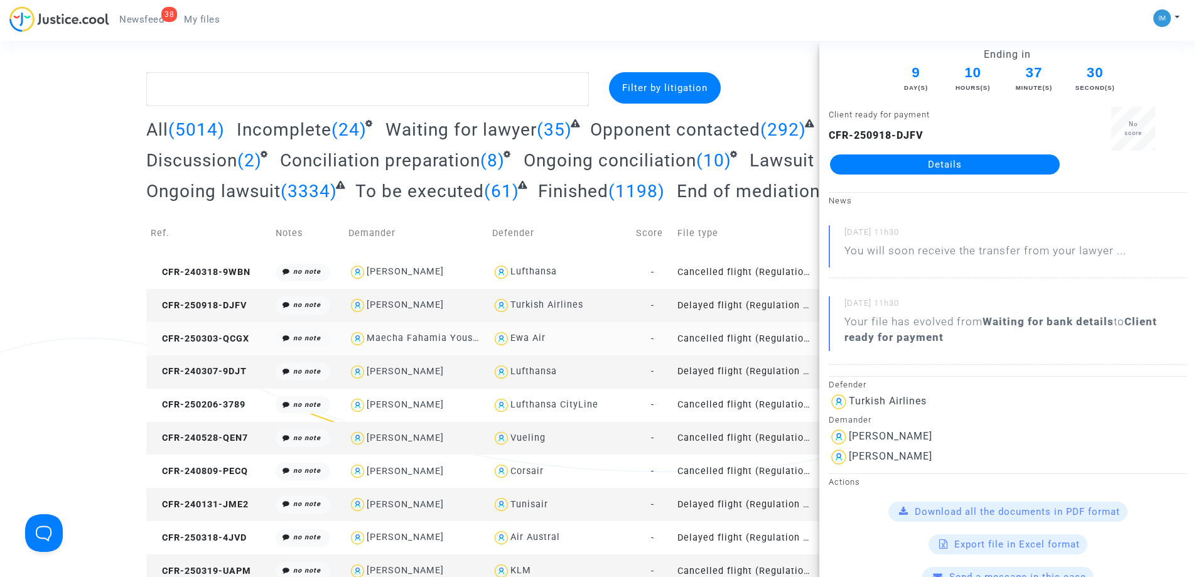
click at [732, 341] on td "Cancelled flight (Regulation EC 261/2004)" at bounding box center [745, 338] width 144 height 33
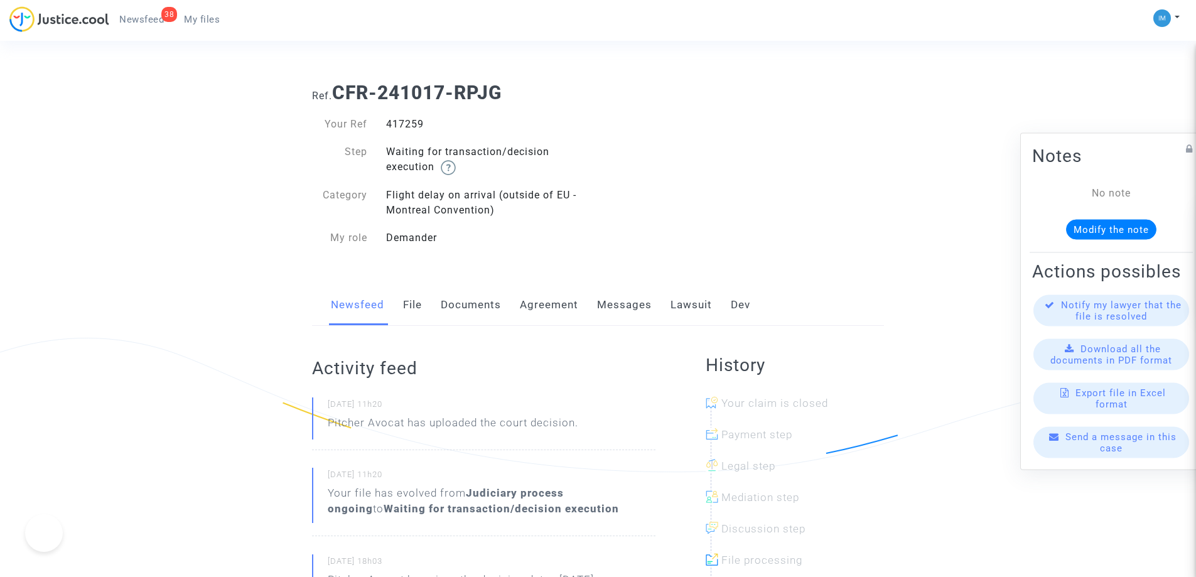
click at [683, 303] on link "Lawsuit" at bounding box center [690, 304] width 41 height 41
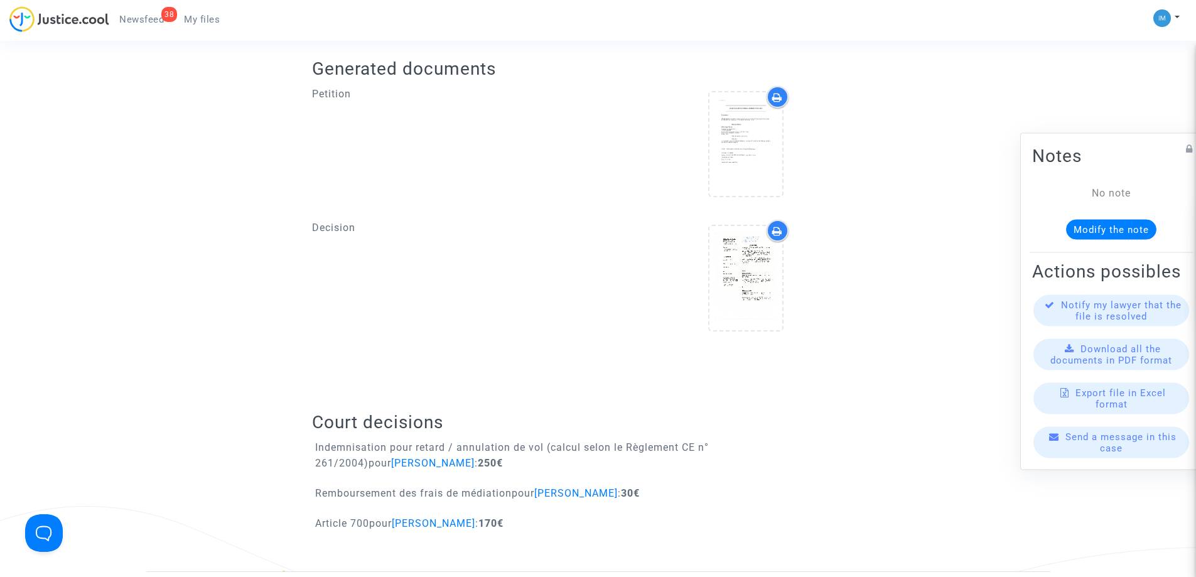
scroll to position [581, 0]
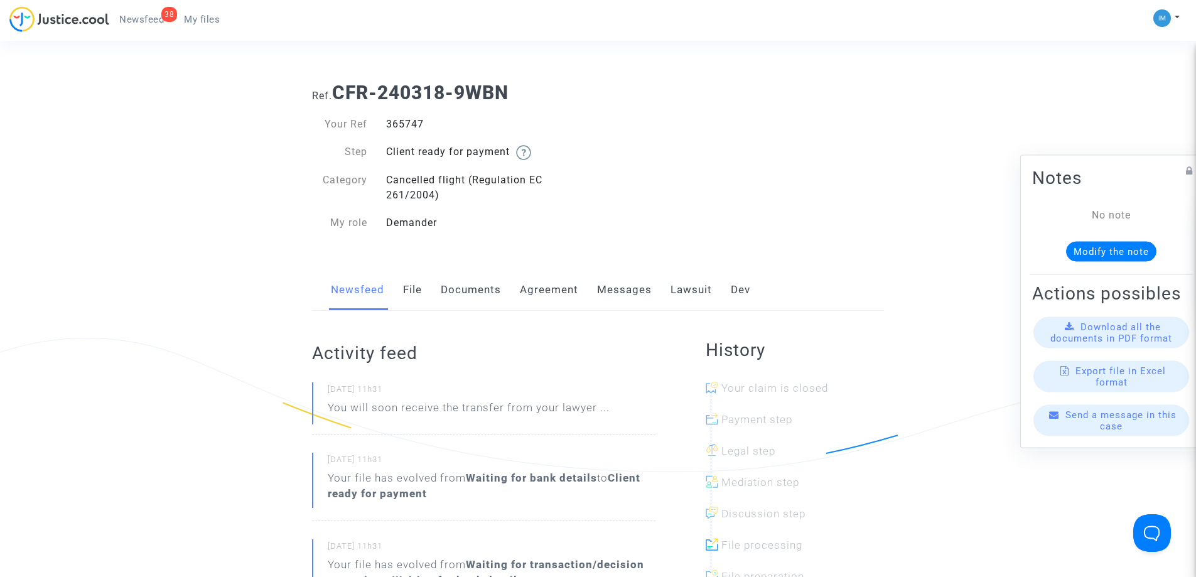
click at [685, 292] on link "Lawsuit" at bounding box center [690, 289] width 41 height 41
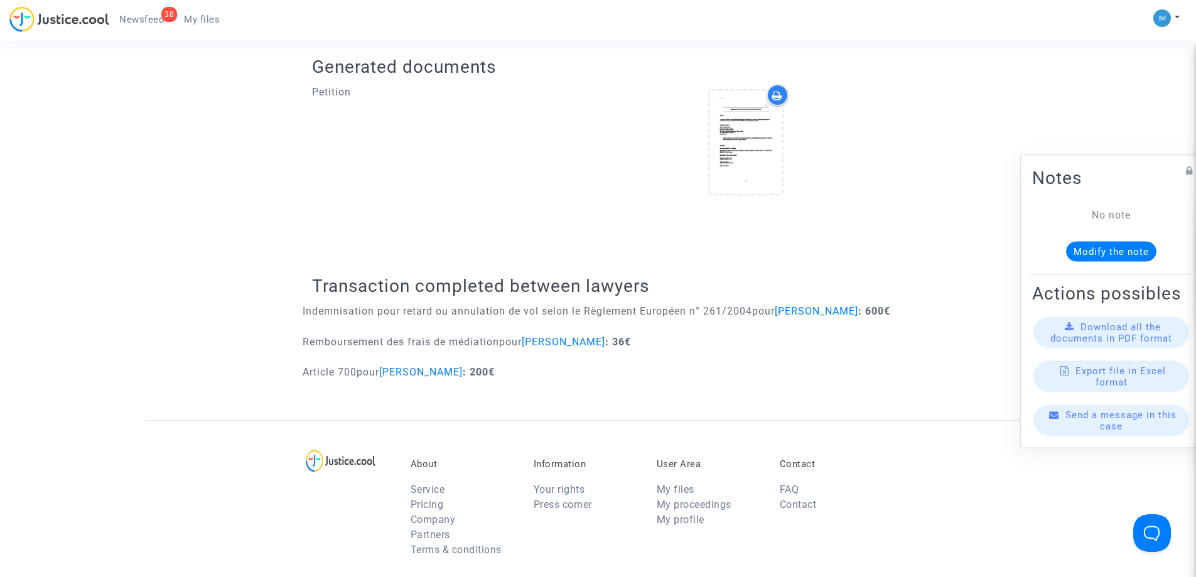
scroll to position [505, 0]
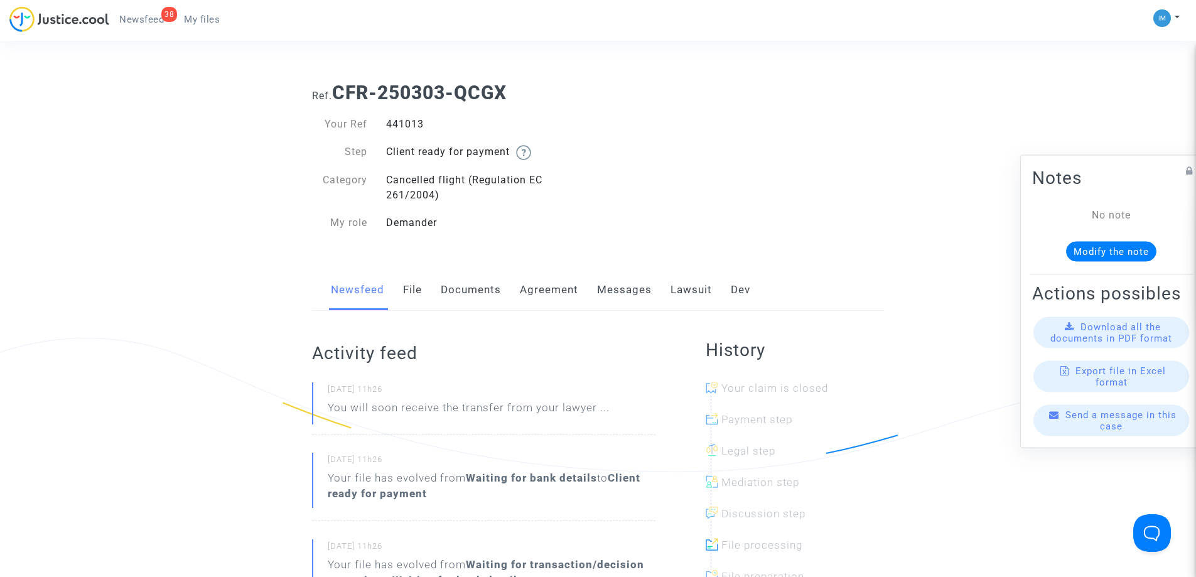
click at [695, 291] on link "Lawsuit" at bounding box center [690, 289] width 41 height 41
